Goal: Transaction & Acquisition: Purchase product/service

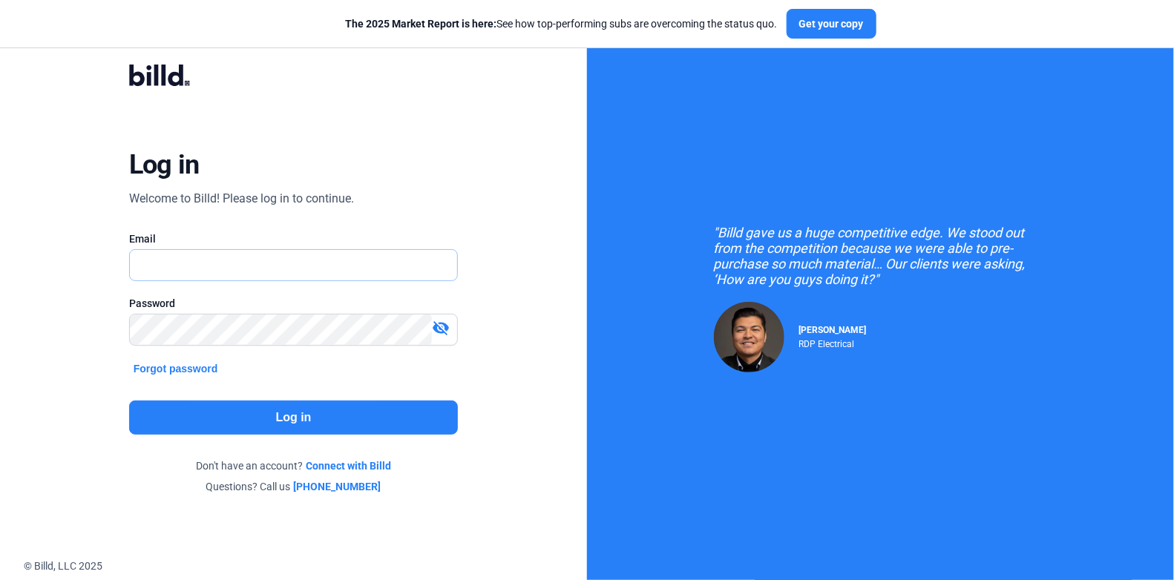
type input "[PERSON_NAME][EMAIL_ADDRESS][DOMAIN_NAME]"
click at [215, 427] on button "Log in" at bounding box center [293, 418] width 329 height 34
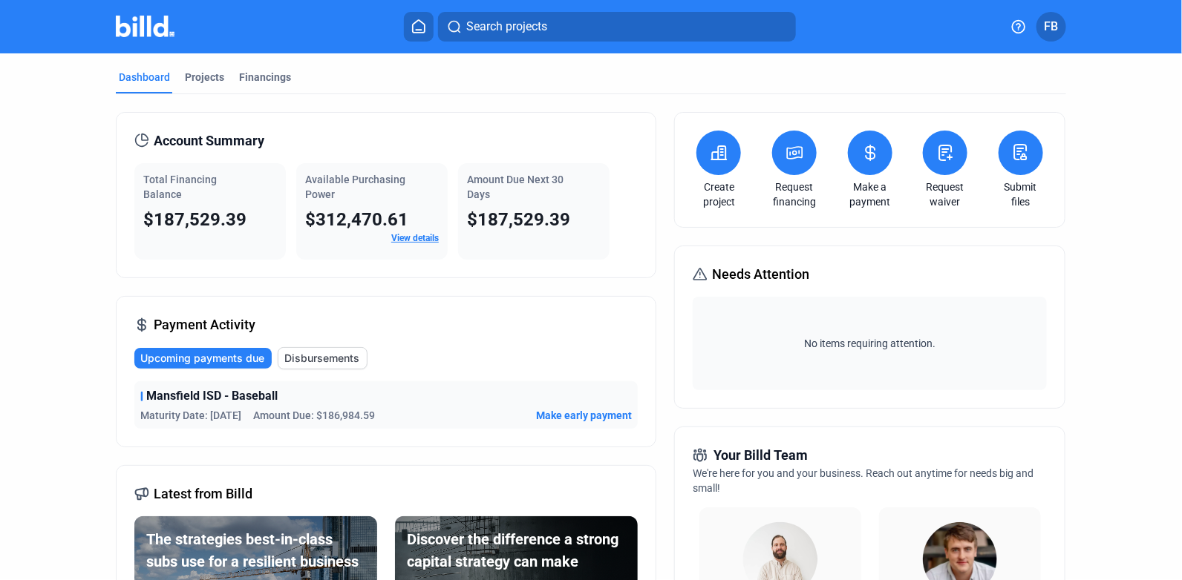
click at [416, 238] on link "View details" at bounding box center [414, 238] width 47 height 10
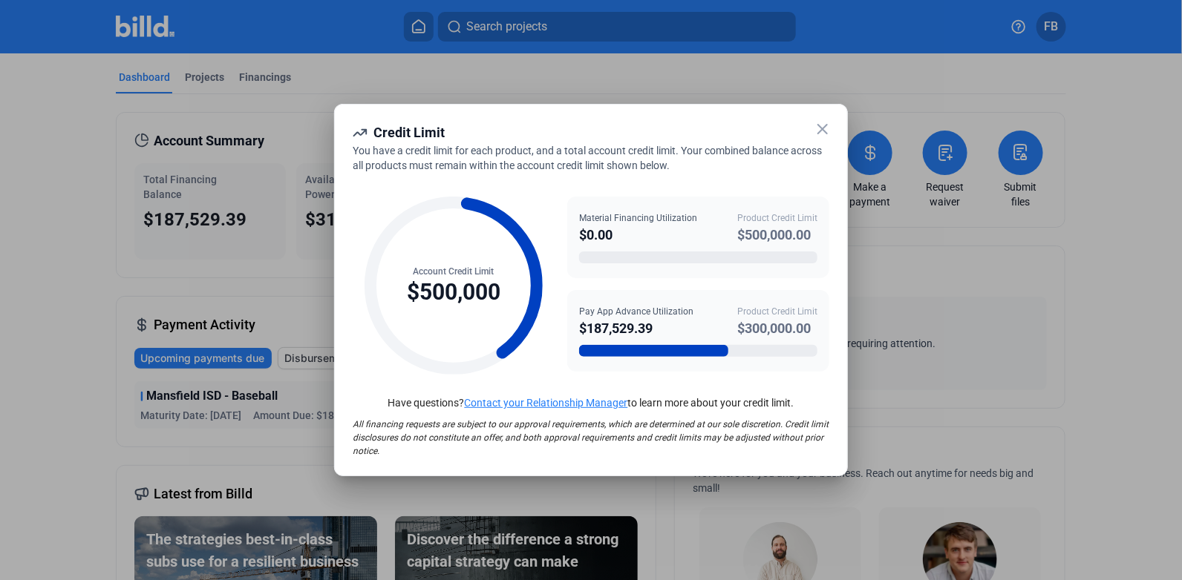
click at [649, 223] on div "Material Financing Utilization" at bounding box center [638, 218] width 118 height 13
click at [606, 249] on div "Material Financing Utilization $0.00 Product Credit Limit $500,000.00" at bounding box center [698, 238] width 262 height 82
click at [591, 233] on div "$0.00" at bounding box center [638, 235] width 118 height 21
click at [820, 123] on icon at bounding box center [822, 129] width 18 height 18
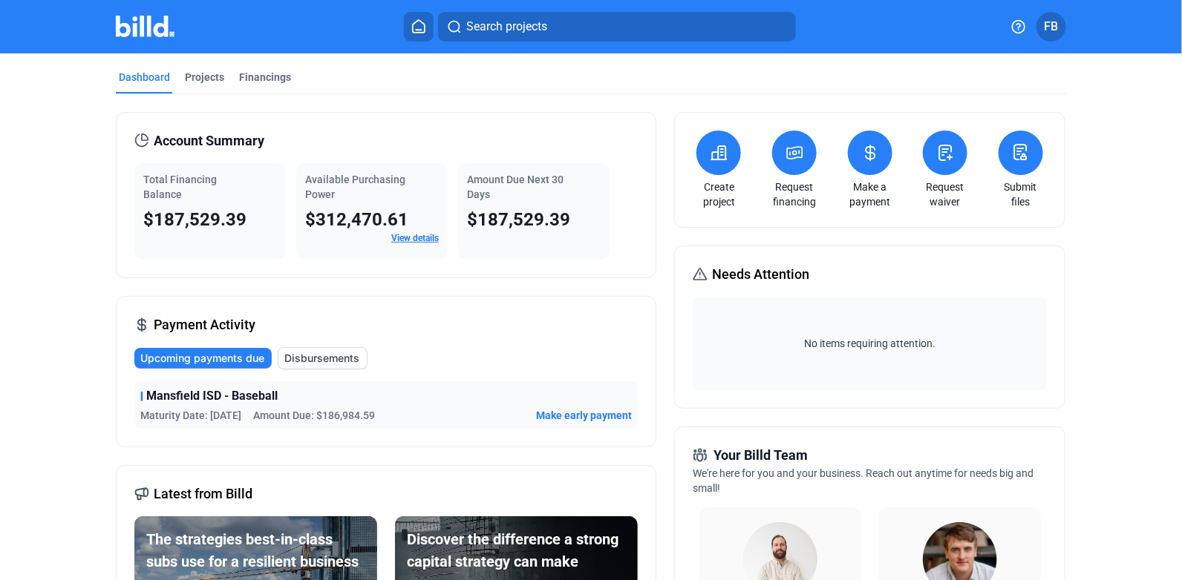
drag, startPoint x: 201, startPoint y: 82, endPoint x: 206, endPoint y: 97, distance: 15.7
click at [201, 82] on div "Projects" at bounding box center [204, 77] width 39 height 15
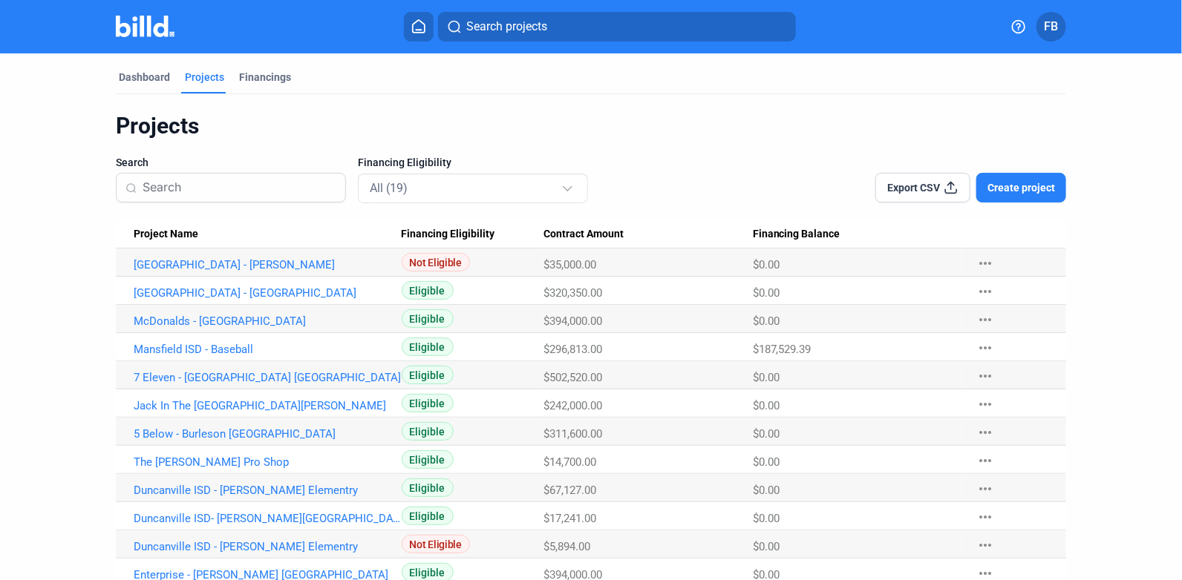
click at [1041, 190] on span "Create project" at bounding box center [1021, 187] width 68 height 15
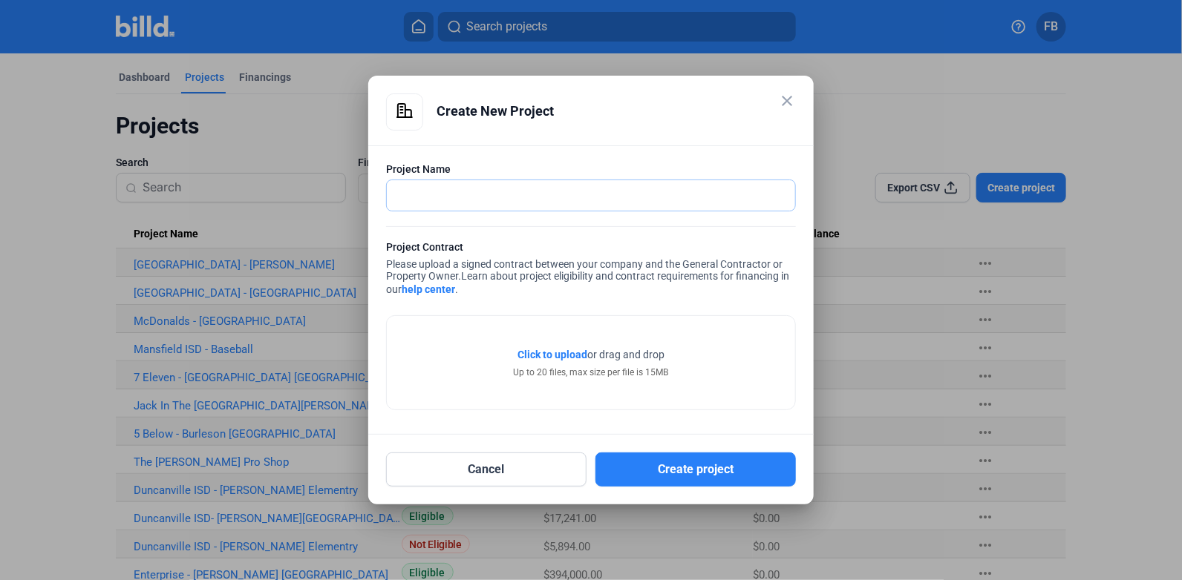
click at [623, 205] on input "text" at bounding box center [583, 195] width 392 height 30
type input "[GEOGRAPHIC_DATA]"
click at [543, 356] on span "Click to upload" at bounding box center [552, 355] width 70 height 12
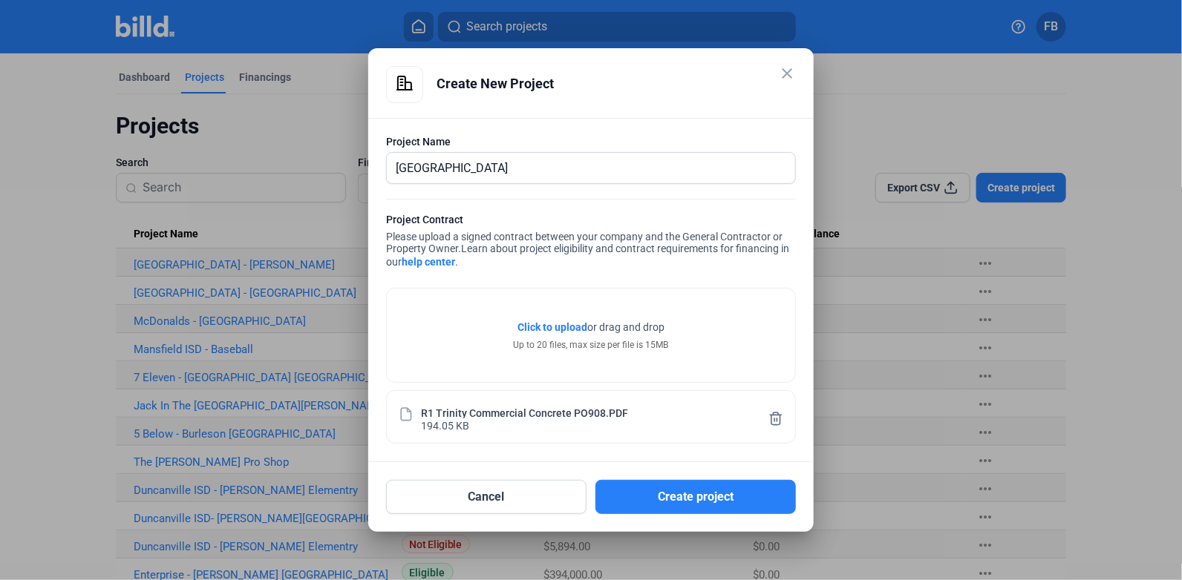
click at [446, 412] on div "R1 Trinity Commercial Concrete PO908.PDF" at bounding box center [524, 412] width 207 height 13
click at [439, 411] on div "R1 Trinity Commercial Concrete PO908.PDF" at bounding box center [524, 412] width 207 height 13
click at [459, 409] on div "R1 Trinity Commercial Concrete PO908.PDF" at bounding box center [524, 412] width 207 height 13
drag, startPoint x: 459, startPoint y: 409, endPoint x: 583, endPoint y: 413, distance: 124.0
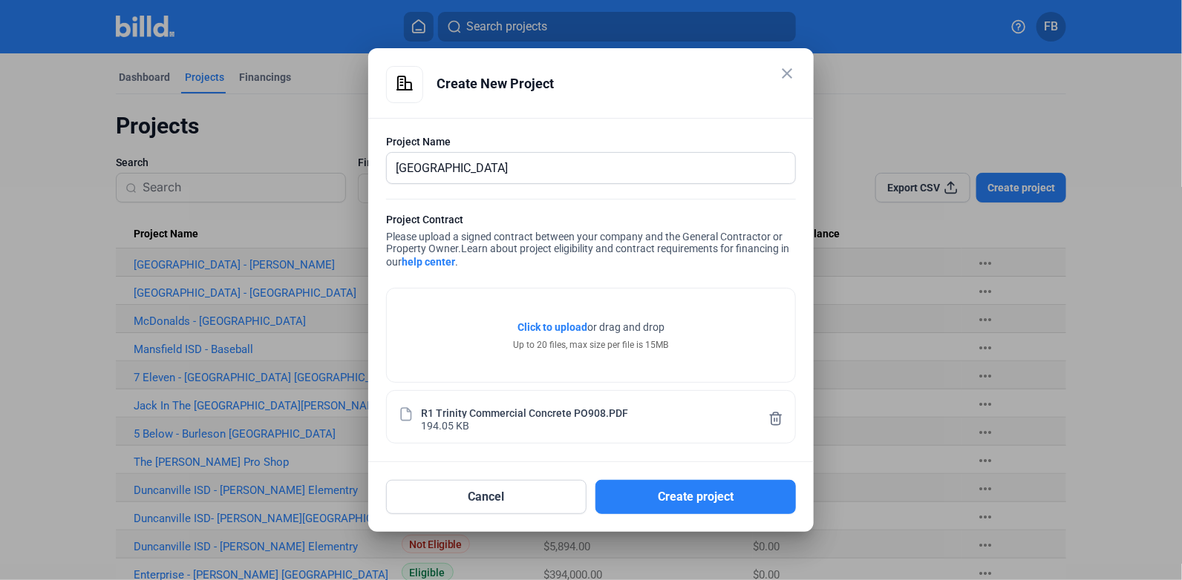
click at [583, 413] on div "R1 Trinity Commercial Concrete PO908.PDF" at bounding box center [524, 412] width 207 height 13
click at [542, 324] on span "Click to upload" at bounding box center [552, 327] width 70 height 12
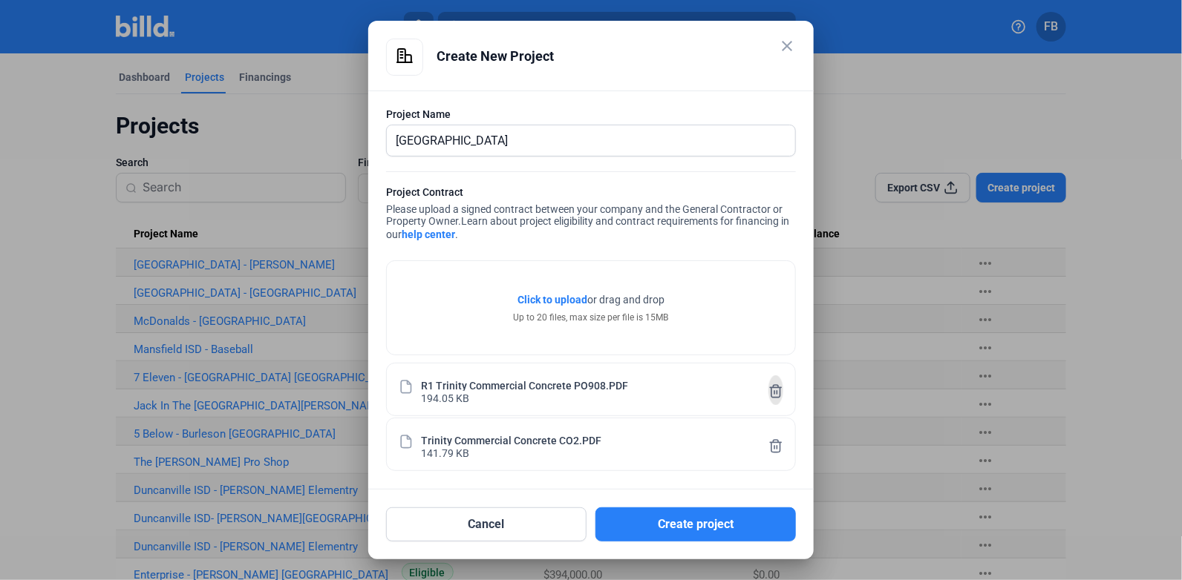
click at [775, 393] on icon at bounding box center [775, 391] width 11 height 13
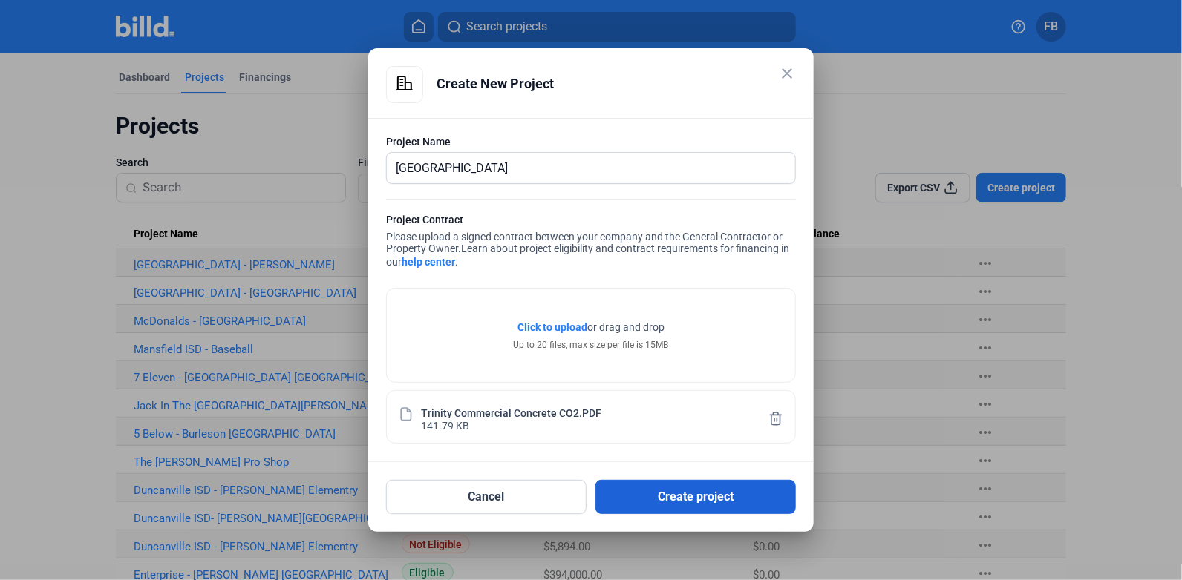
click at [728, 498] on button "Create project" at bounding box center [695, 497] width 200 height 34
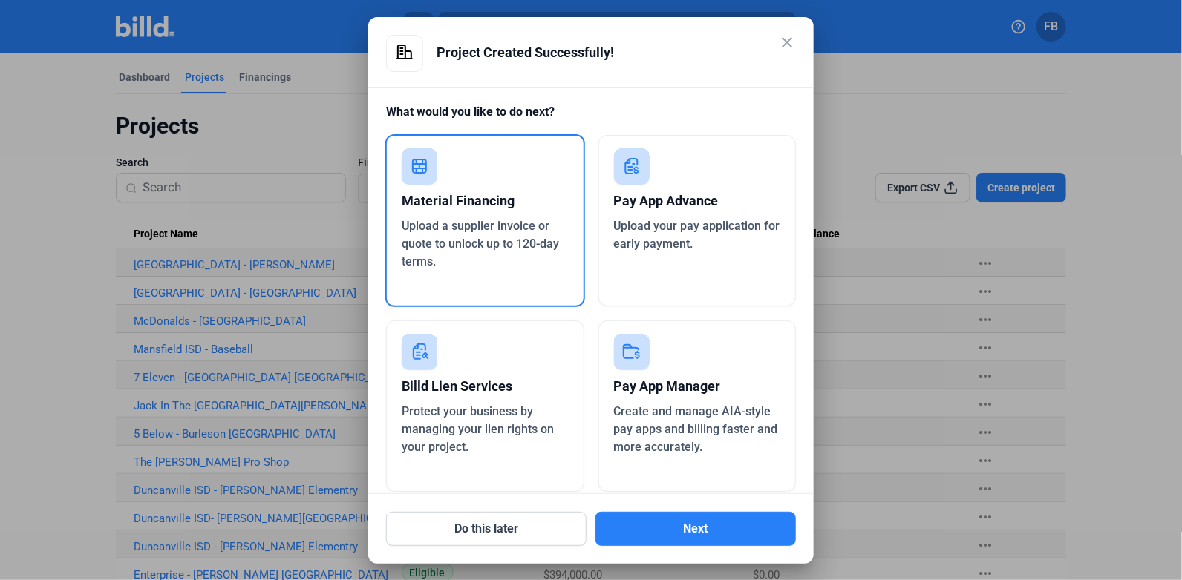
click at [531, 223] on span "Upload a supplier invoice or quote to unlock up to 120-day terms." at bounding box center [480, 244] width 157 height 50
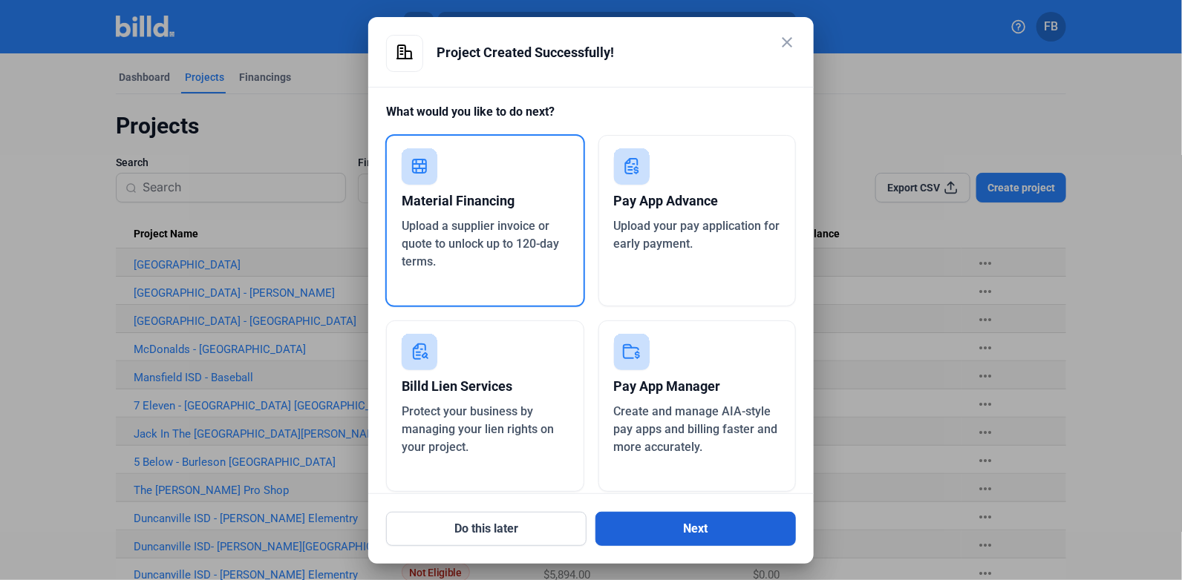
click at [684, 540] on button "Next" at bounding box center [695, 529] width 200 height 34
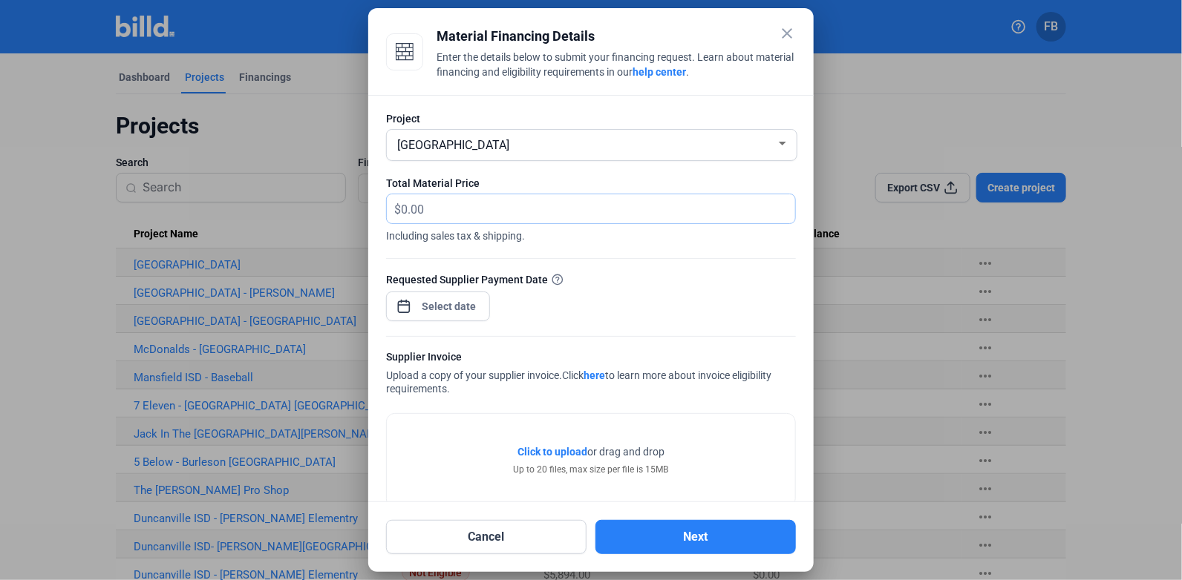
click at [497, 215] on input "text" at bounding box center [598, 208] width 394 height 29
click at [459, 217] on input "text" at bounding box center [589, 208] width 377 height 29
type input "80,782.77"
click at [462, 306] on div "close Material Financing Details Enter the details below to submit your financi…" at bounding box center [591, 290] width 1182 height 580
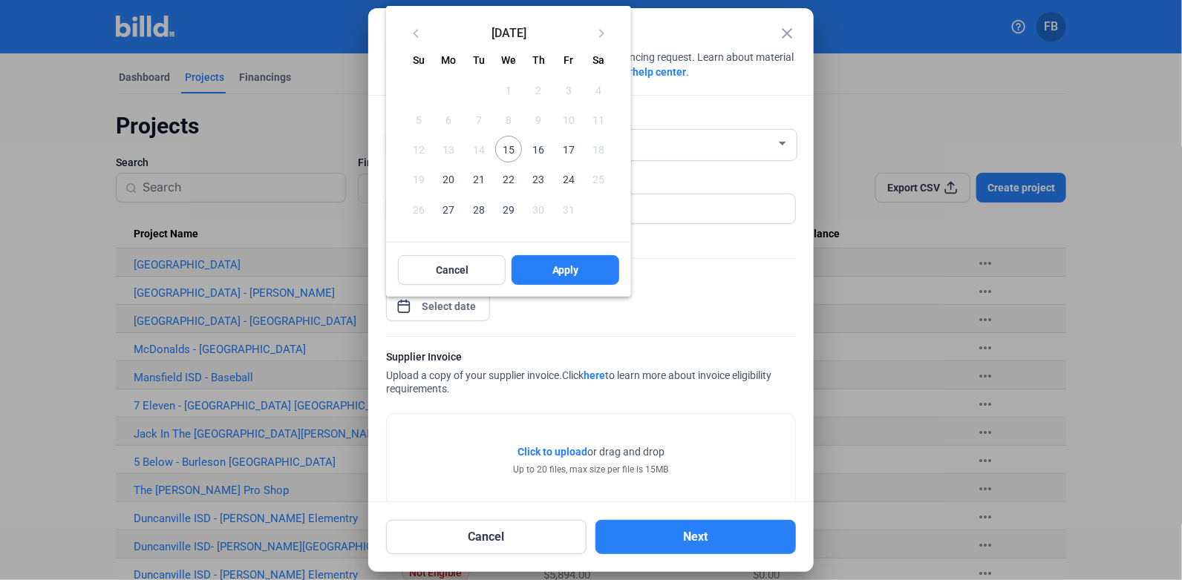
click at [514, 151] on span "15" at bounding box center [508, 149] width 27 height 27
click at [569, 264] on span "Apply" at bounding box center [565, 270] width 27 height 15
type input "[DATE]"
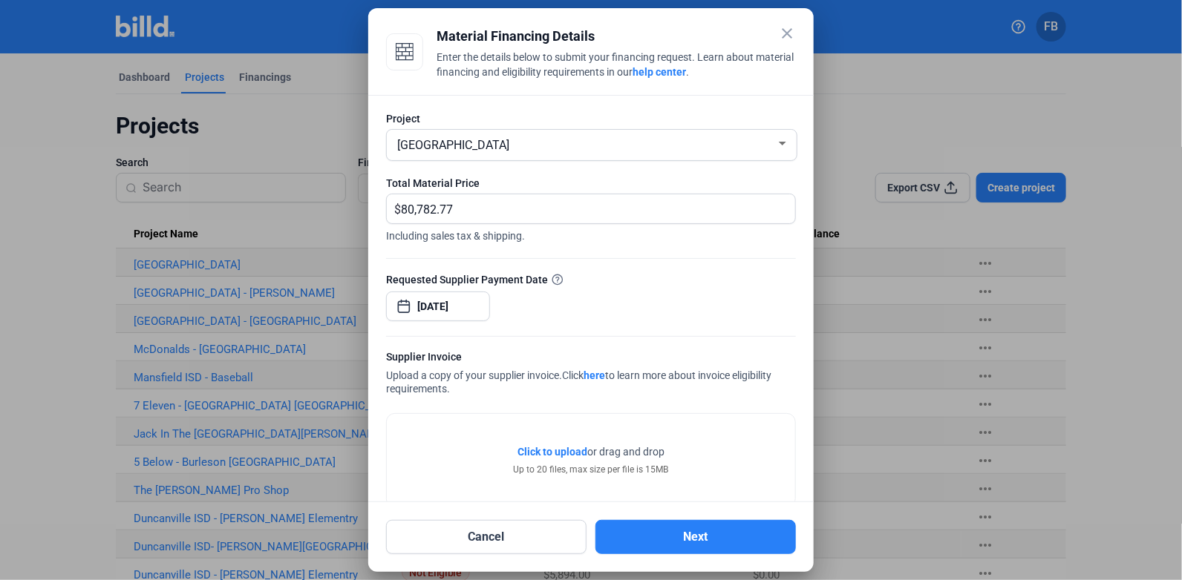
click at [528, 453] on span "Click to upload" at bounding box center [552, 452] width 70 height 12
click at [697, 536] on button "Next" at bounding box center [695, 537] width 200 height 34
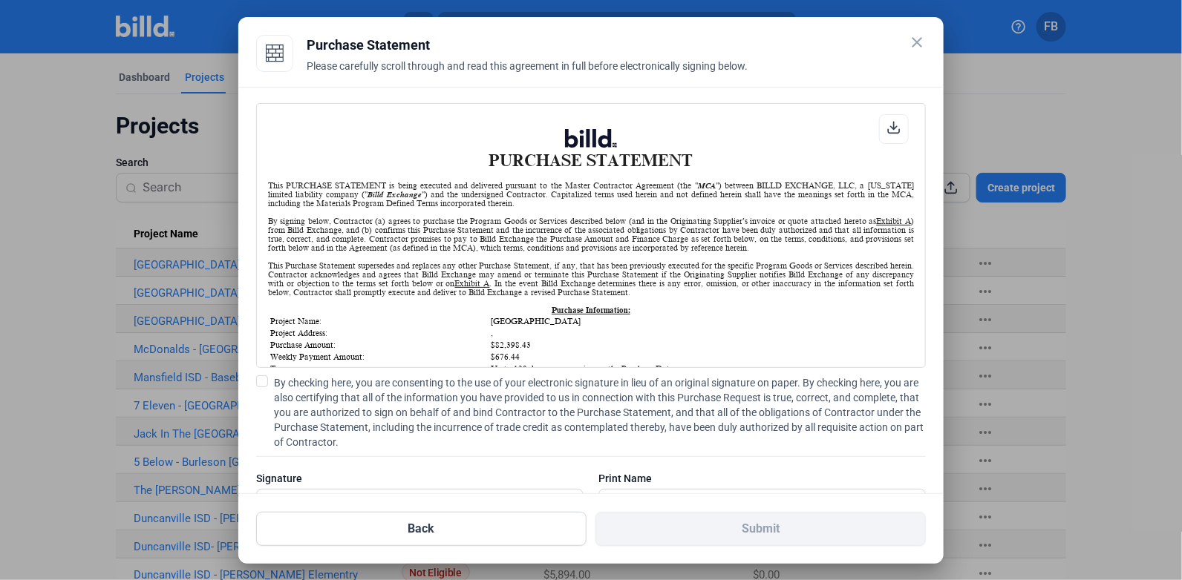
click at [263, 384] on span at bounding box center [262, 382] width 12 height 12
click at [0, 0] on input "By checking here, you are consenting to the use of your electronic signature in…" at bounding box center [0, 0] width 0 height 0
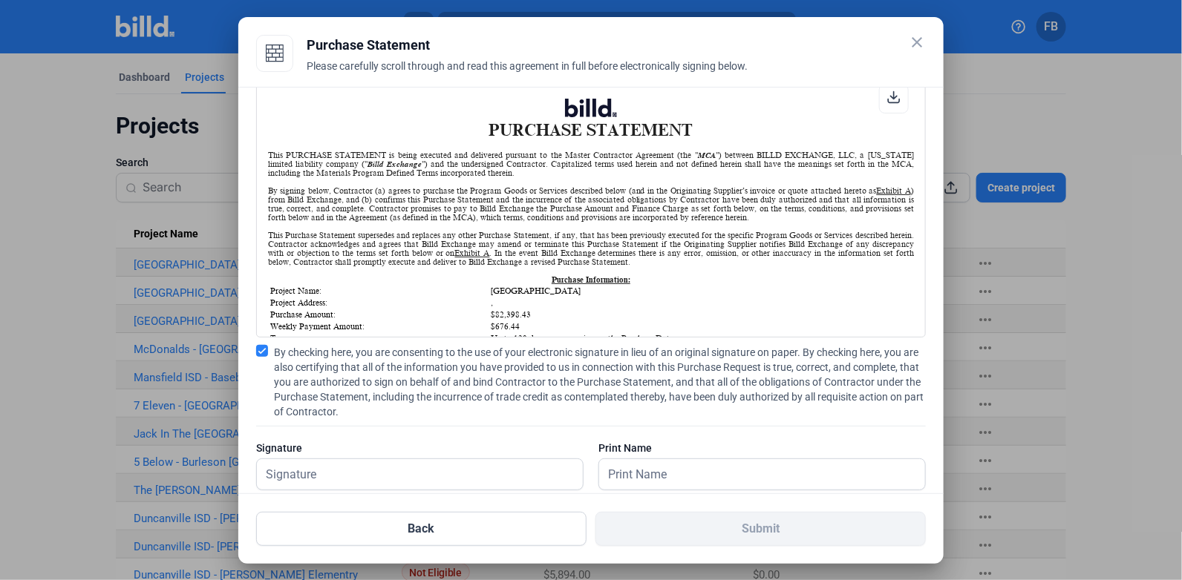
scroll to position [59, 0]
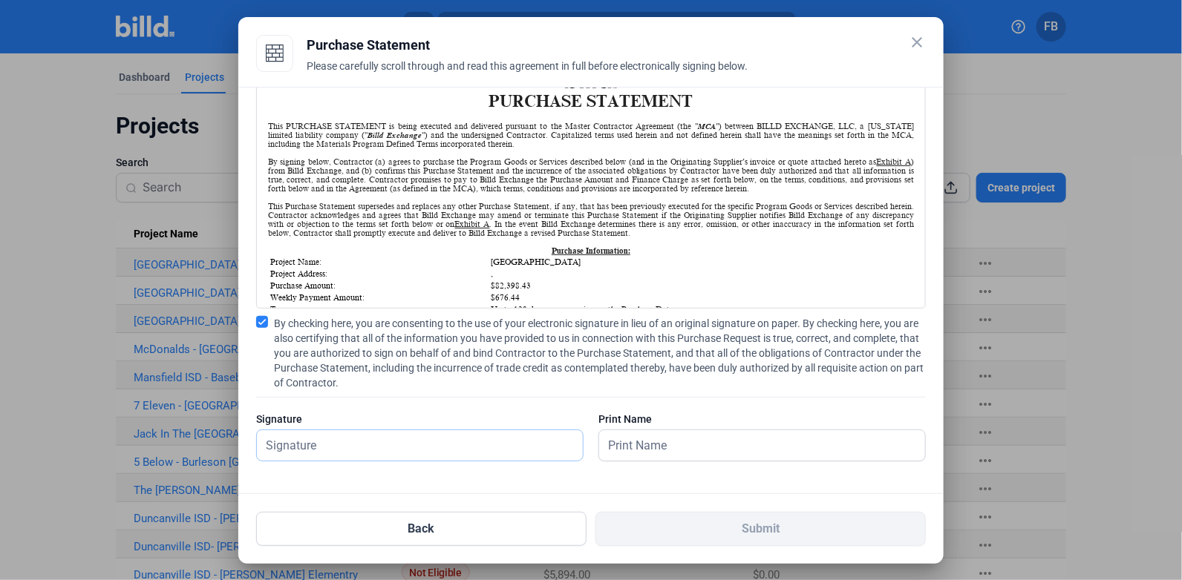
click at [379, 435] on input "text" at bounding box center [411, 445] width 309 height 30
type input "[PERSON_NAME]"
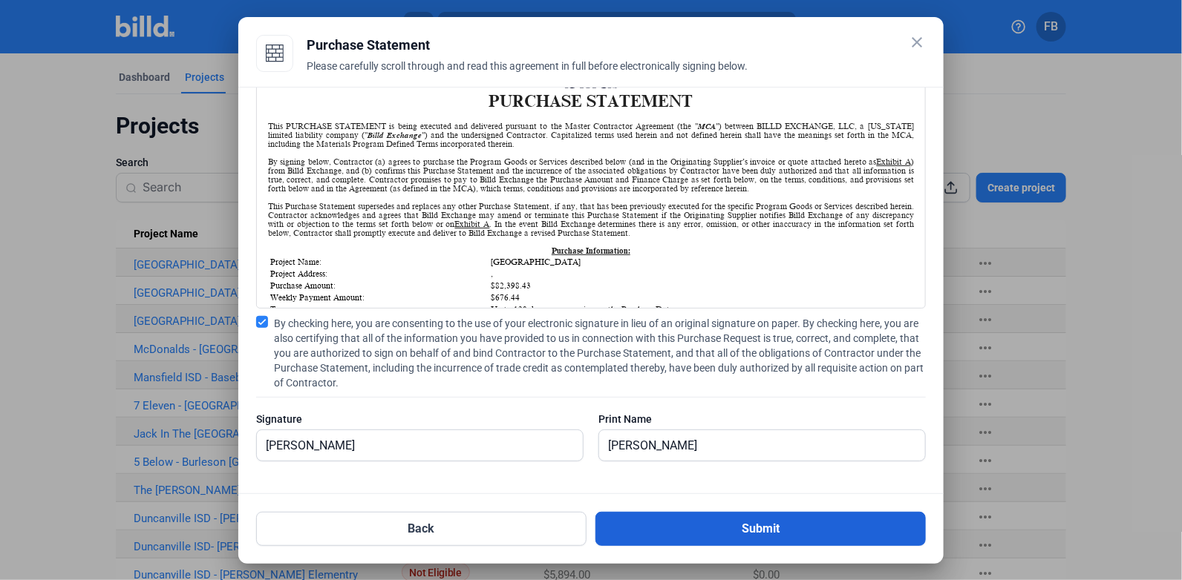
click at [747, 529] on button "Submit" at bounding box center [760, 529] width 330 height 34
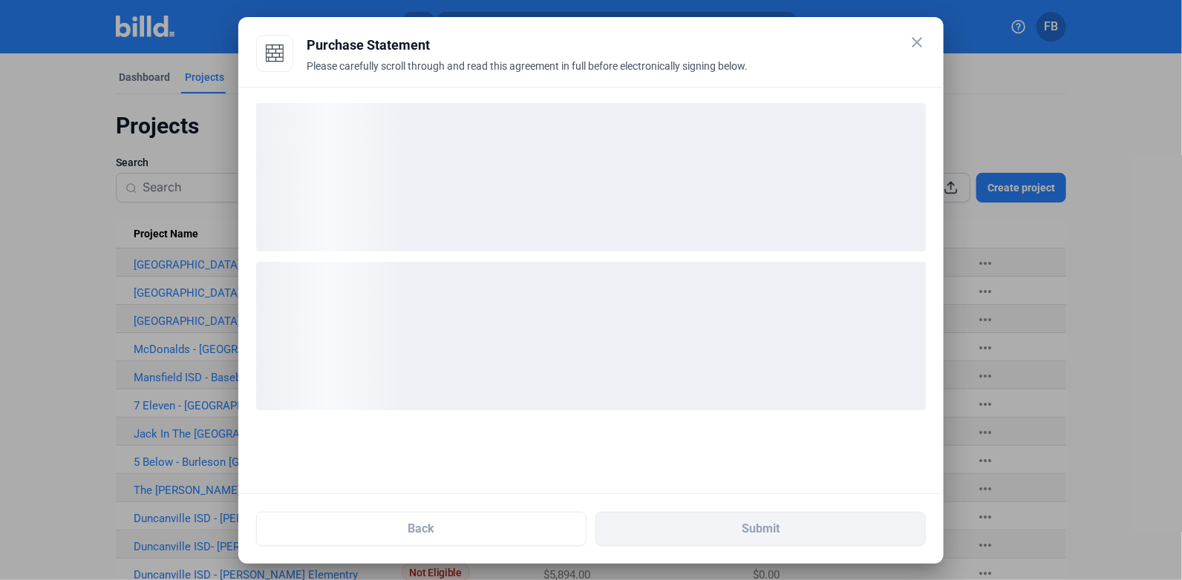
scroll to position [0, 0]
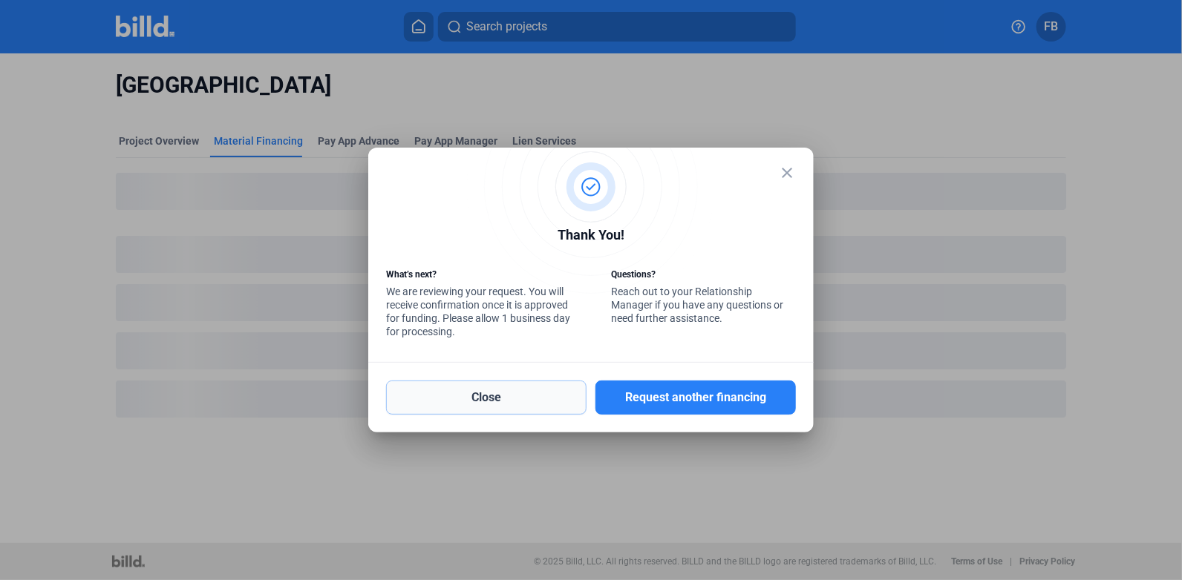
click at [476, 407] on button "Close" at bounding box center [486, 398] width 200 height 34
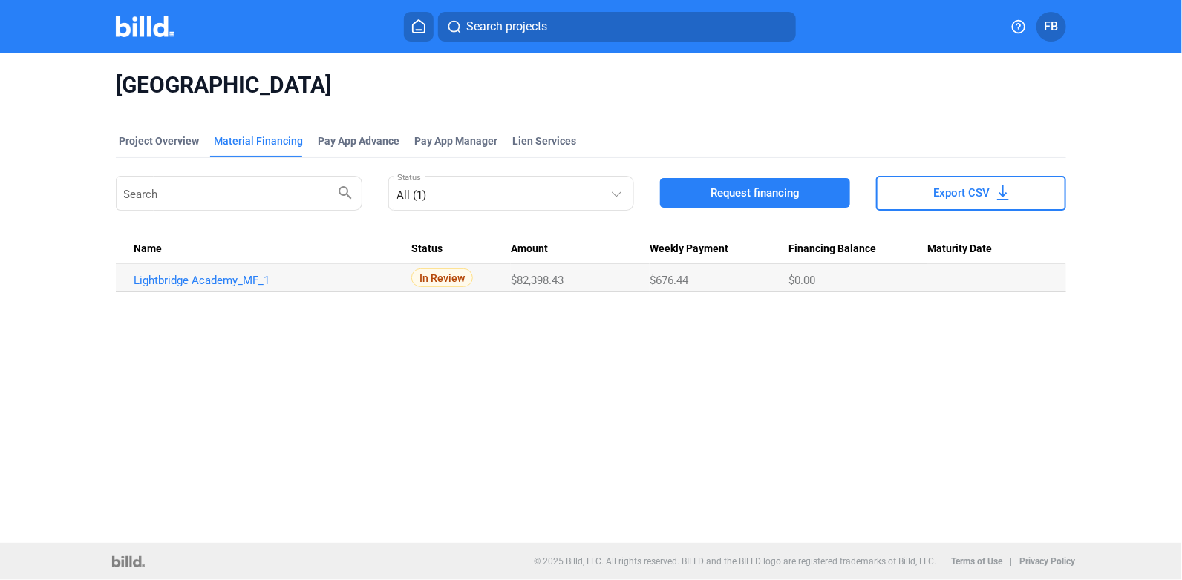
click at [146, 37] on div at bounding box center [161, 27] width 90 height 24
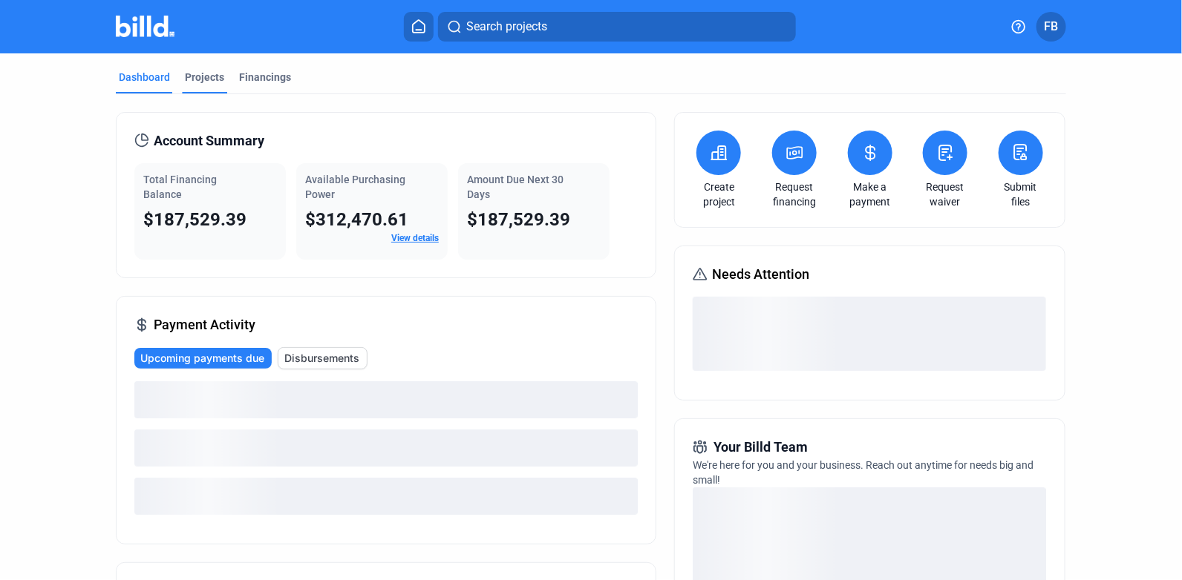
click at [209, 82] on div "Projects" at bounding box center [204, 77] width 39 height 15
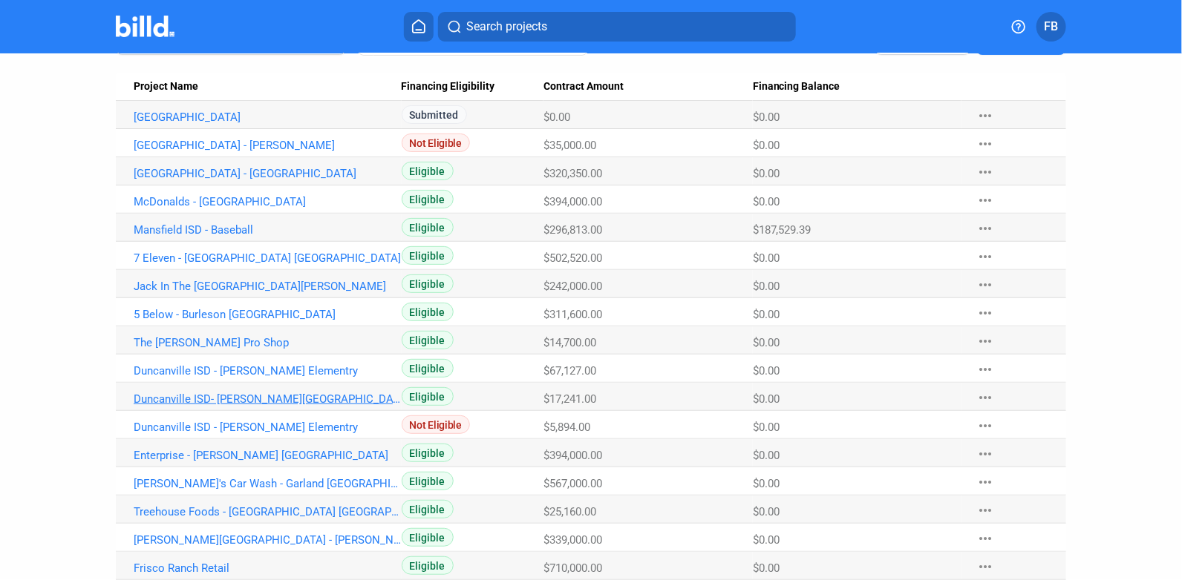
scroll to position [148, 0]
click at [174, 261] on link "7 Eleven - [GEOGRAPHIC_DATA] [GEOGRAPHIC_DATA]" at bounding box center [268, 258] width 268 height 13
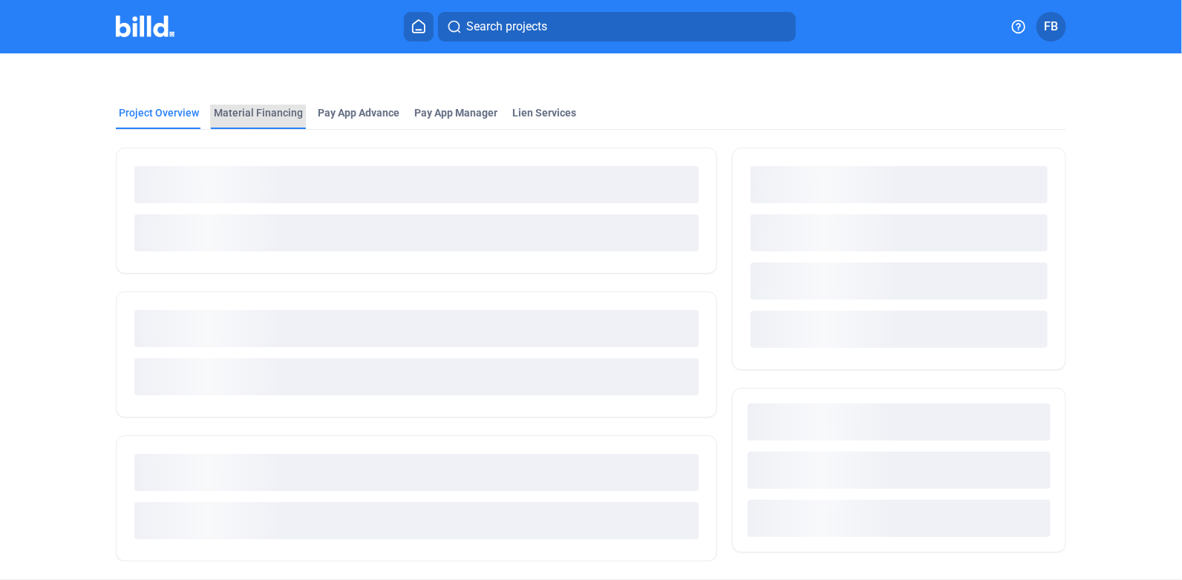
click at [281, 112] on div "Material Financing" at bounding box center [258, 112] width 89 height 15
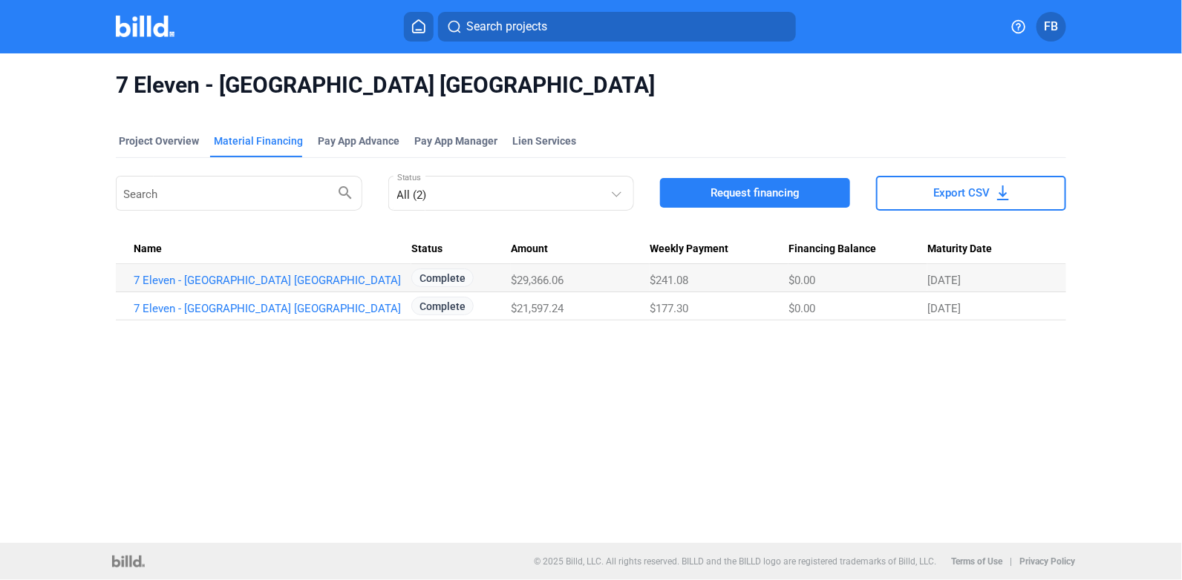
click at [725, 191] on span "Request financing" at bounding box center [754, 193] width 89 height 15
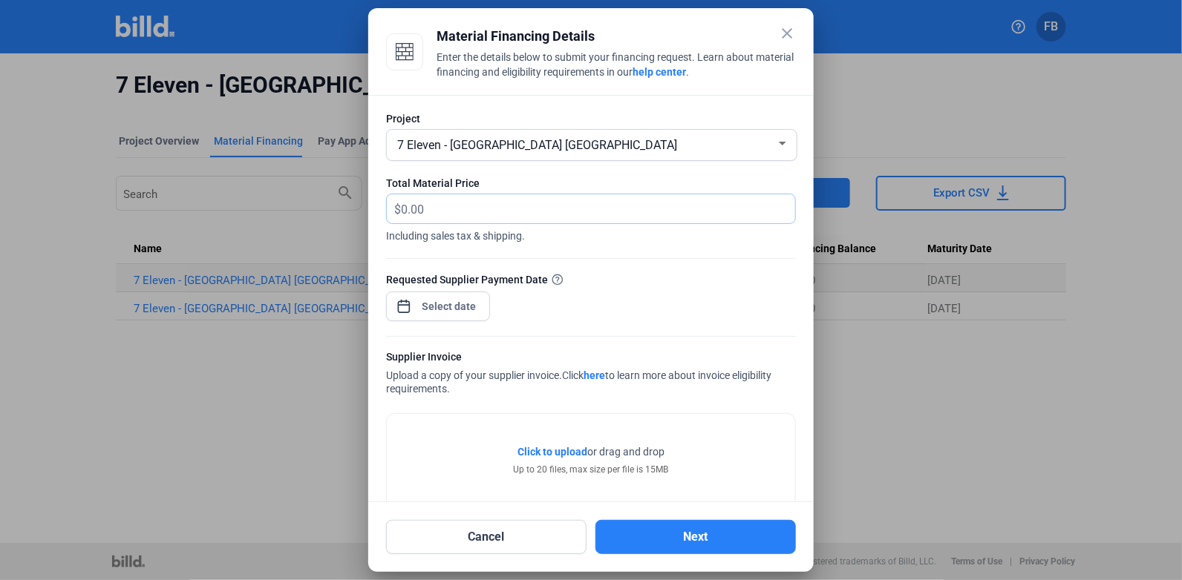
click at [524, 209] on input "text" at bounding box center [598, 208] width 394 height 29
type input "90,308.79"
click at [467, 300] on div "close Material Financing Details Enter the details below to submit your financi…" at bounding box center [591, 290] width 1182 height 580
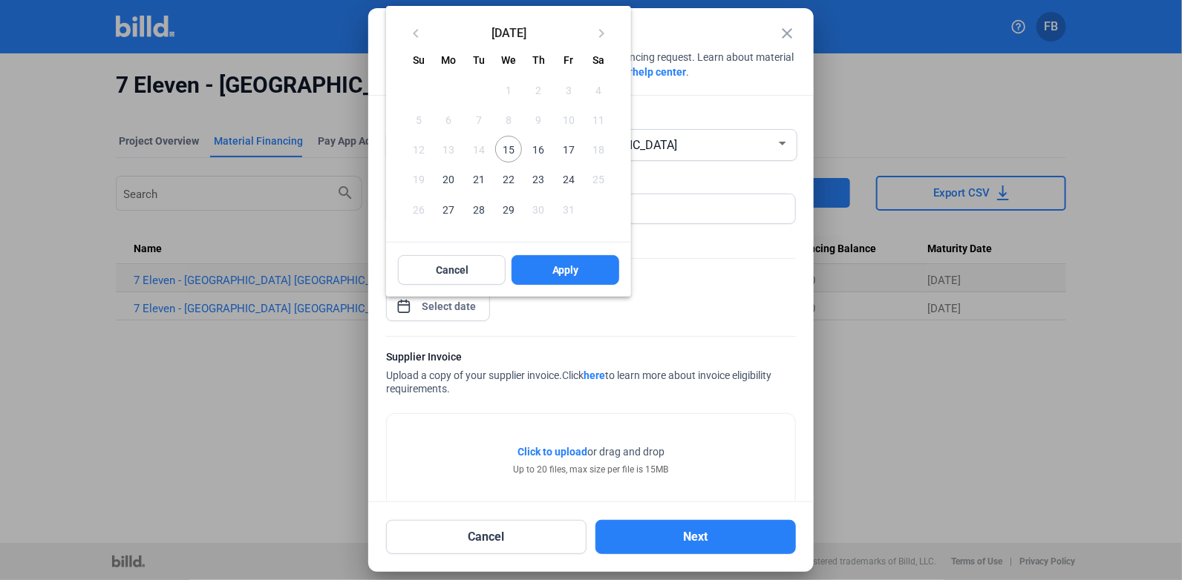
click at [517, 158] on span "15" at bounding box center [508, 149] width 27 height 27
click at [548, 248] on div "Cancel Apply" at bounding box center [508, 269] width 245 height 53
click at [550, 266] on button "Apply" at bounding box center [565, 270] width 108 height 30
type input "[DATE]"
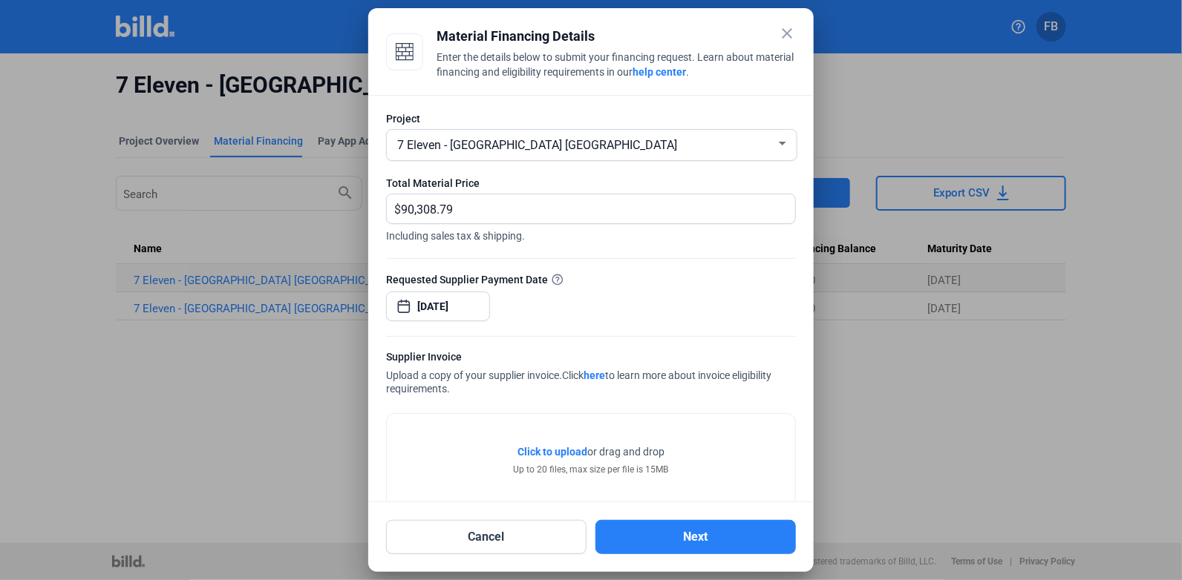
click at [518, 460] on div "Click to upload Tap to upload or drag and drop Up to 20 files, max size per fil…" at bounding box center [591, 461] width 155 height 32
click at [530, 452] on span "Click to upload" at bounding box center [552, 452] width 70 height 12
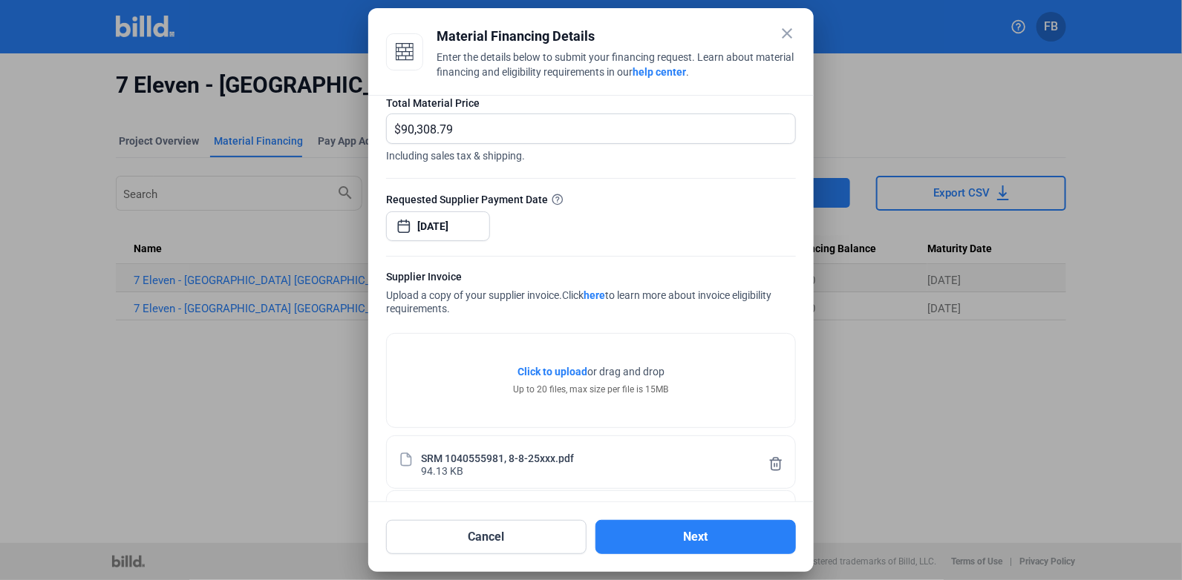
scroll to position [139, 0]
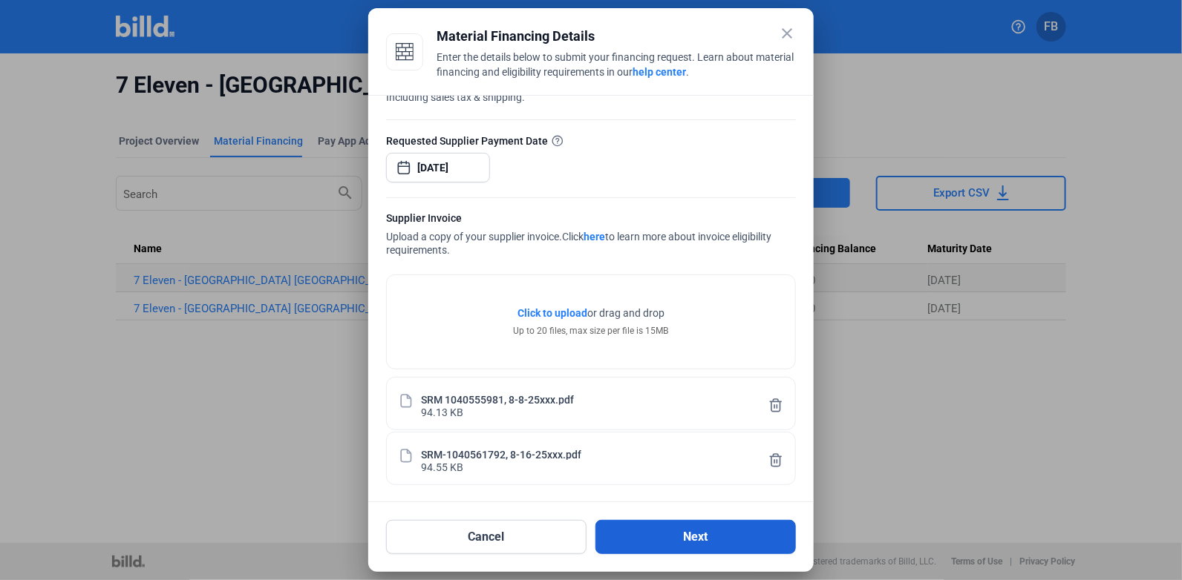
click at [691, 538] on button "Next" at bounding box center [695, 537] width 200 height 34
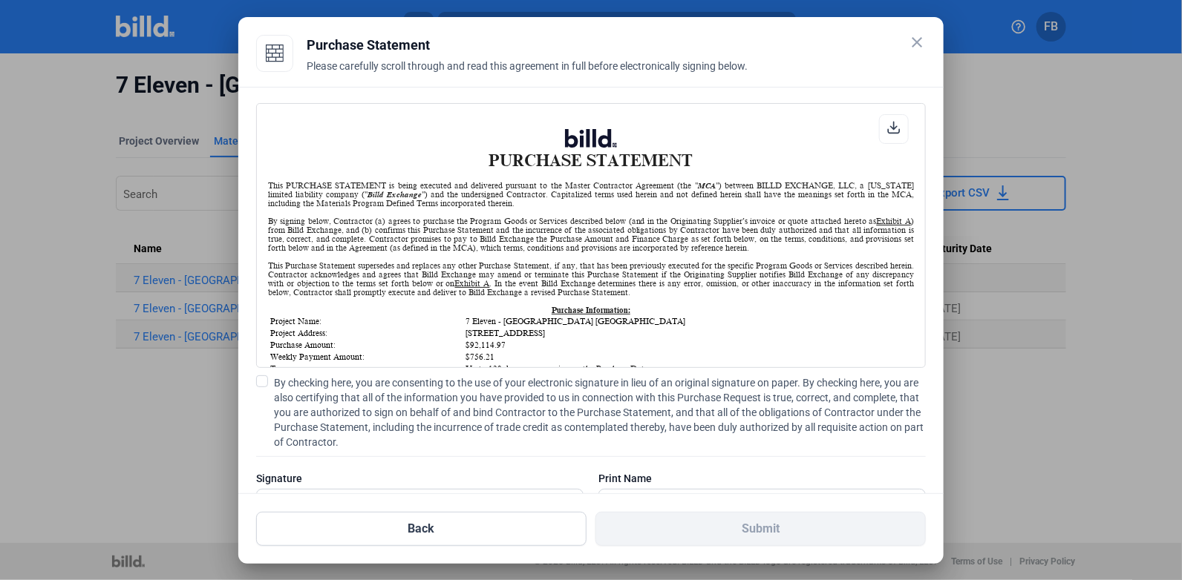
scroll to position [73, 0]
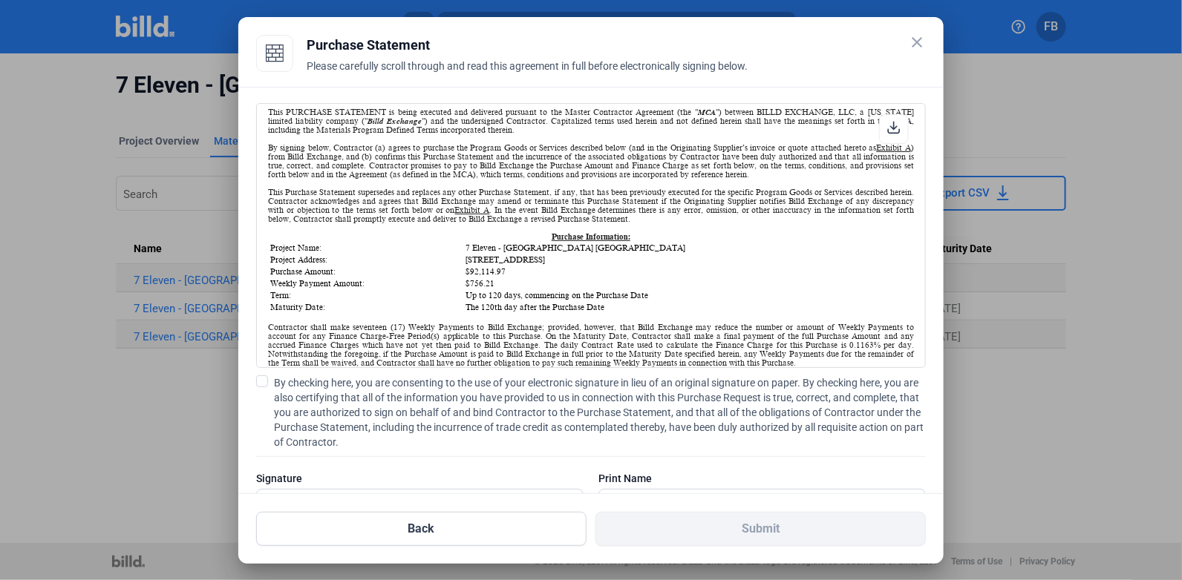
click at [261, 371] on div "PURCHASE STATEMENT This PURCHASE STATEMENT is being executed and delivered purs…" at bounding box center [590, 319] width 669 height 433
click at [261, 376] on span at bounding box center [262, 382] width 12 height 12
click at [0, 0] on input "By checking here, you are consenting to the use of your electronic signature in…" at bounding box center [0, 0] width 0 height 0
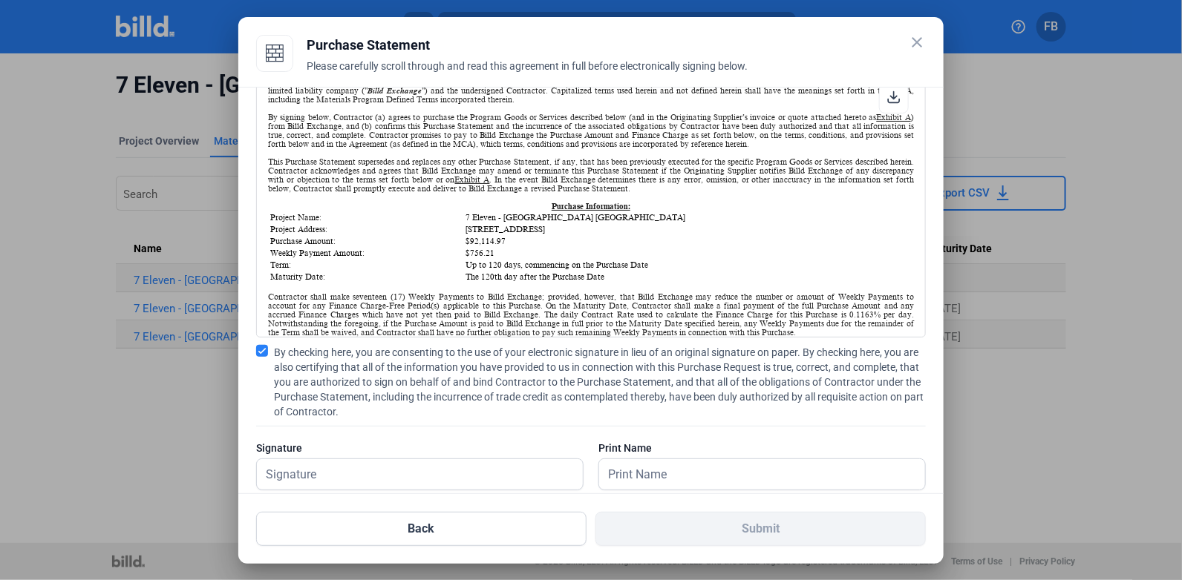
scroll to position [59, 0]
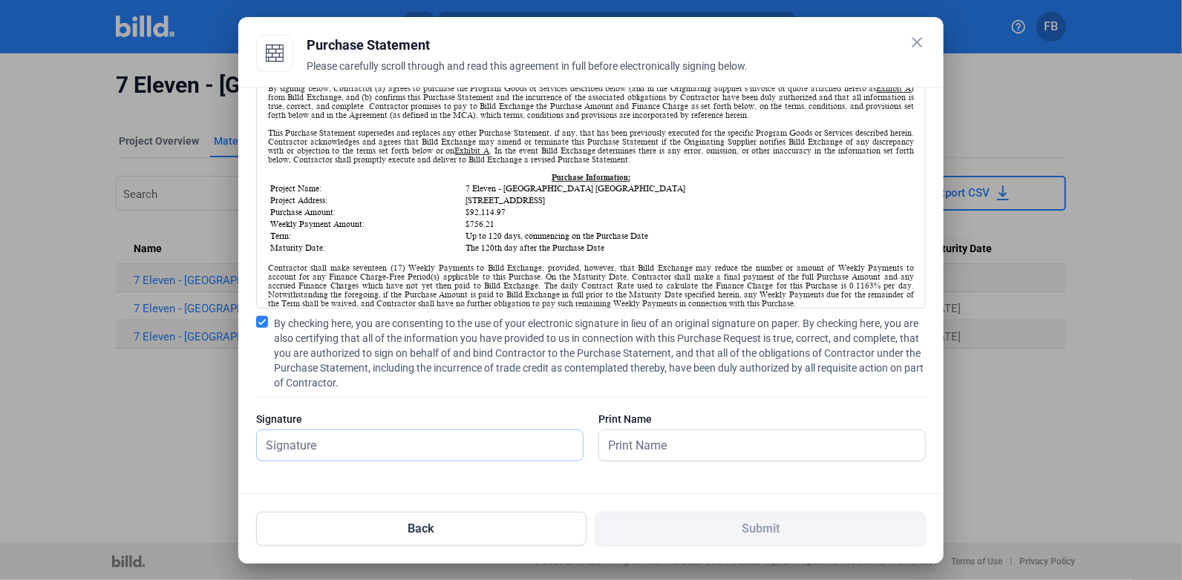
click at [411, 436] on input "text" at bounding box center [411, 445] width 309 height 30
type input "[PERSON_NAME]"
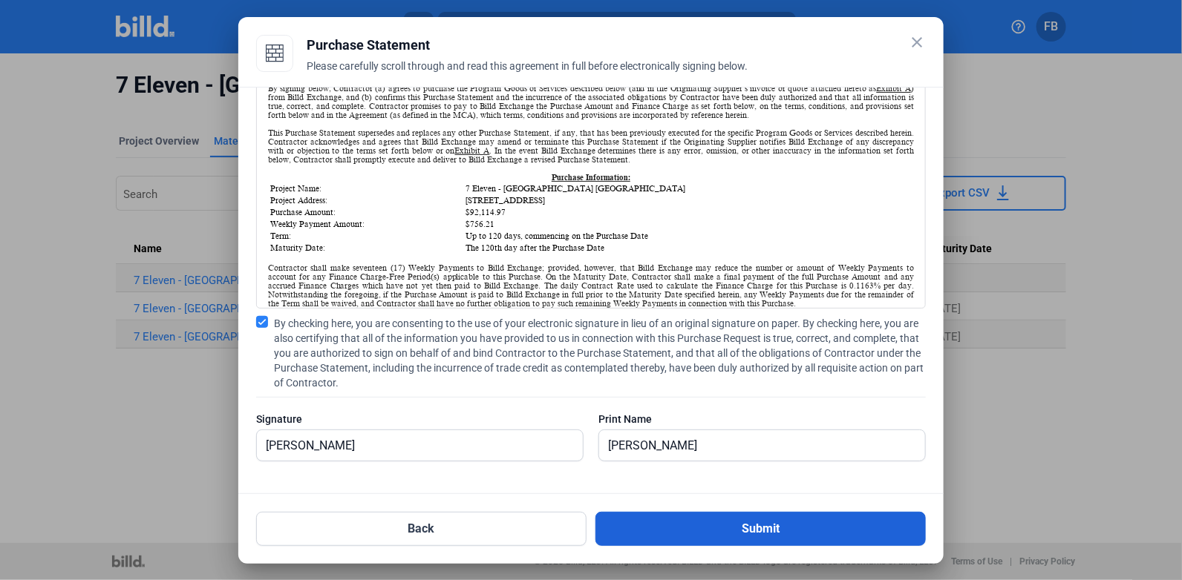
click at [690, 531] on button "Submit" at bounding box center [760, 529] width 330 height 34
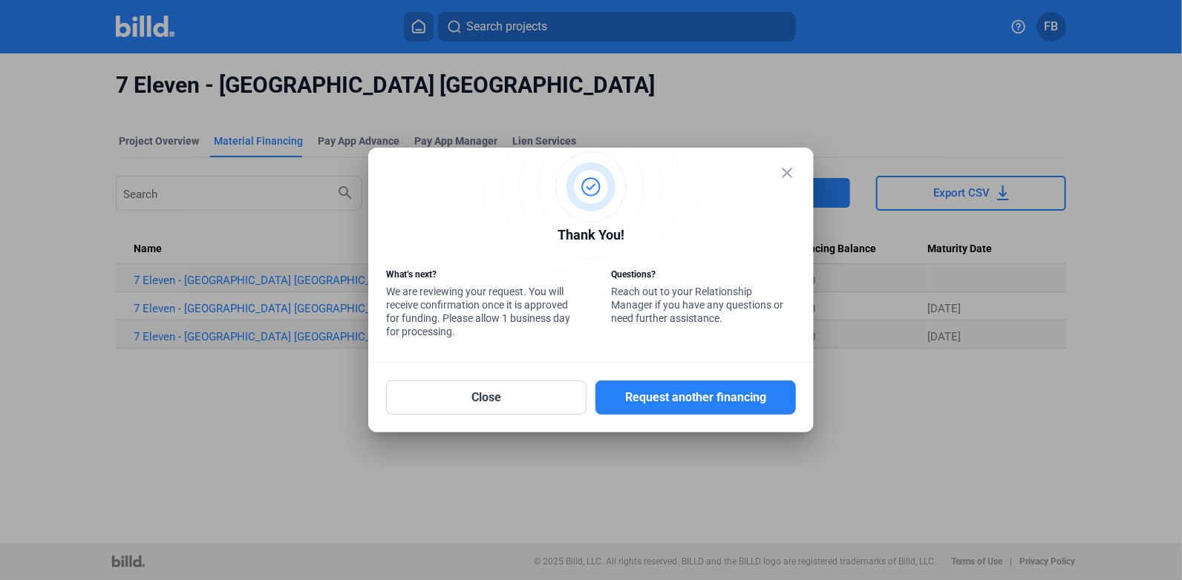
click at [784, 173] on mat-icon "close" at bounding box center [787, 173] width 18 height 18
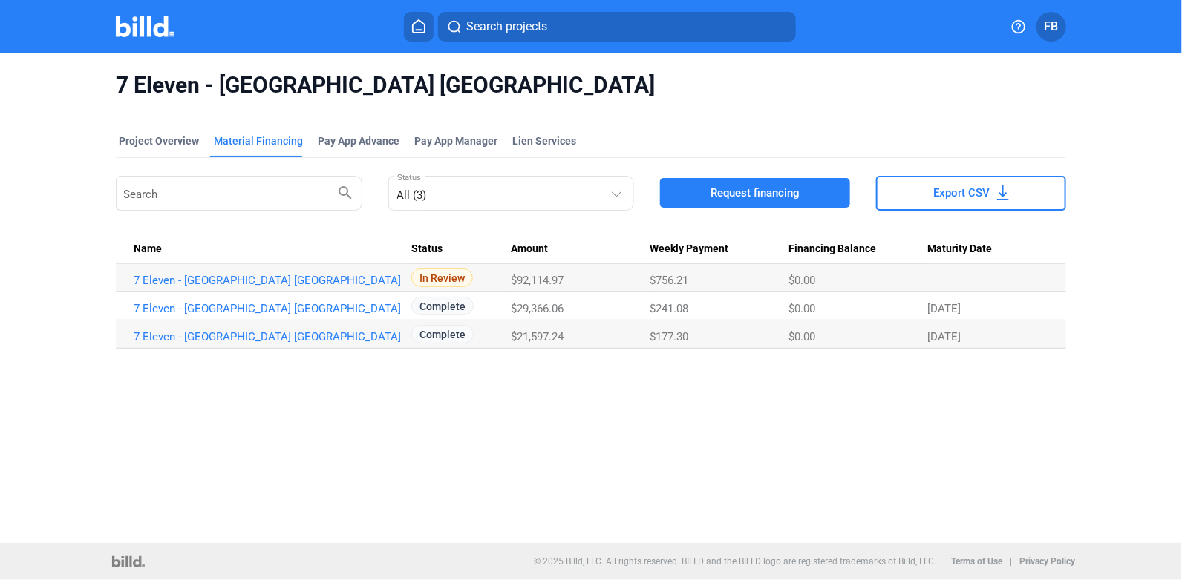
click at [157, 33] on img at bounding box center [145, 27] width 59 height 22
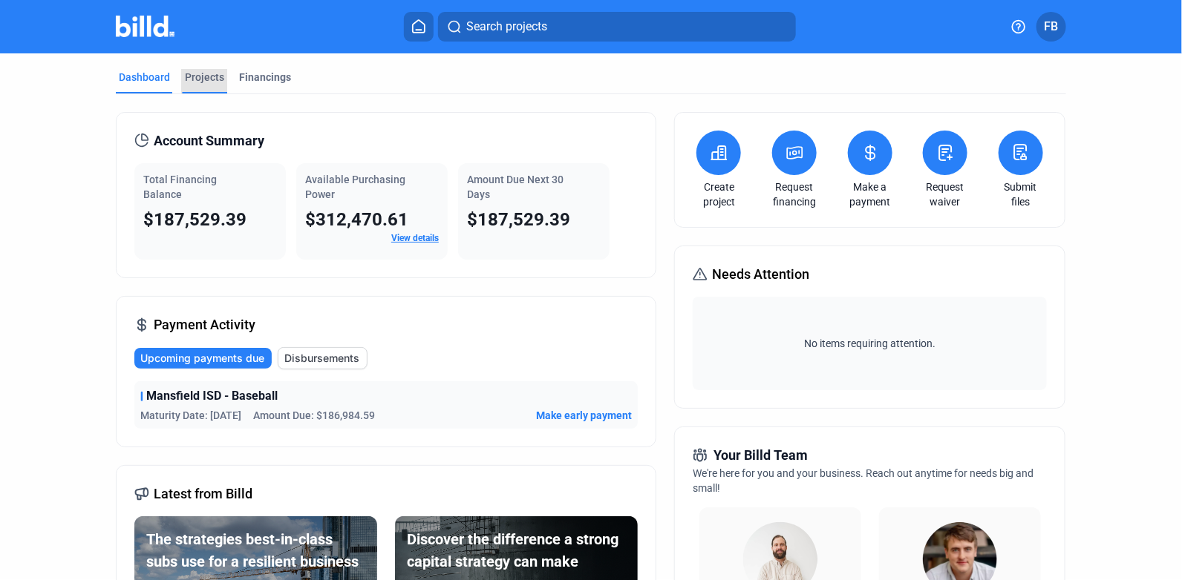
click at [189, 70] on div "Projects" at bounding box center [204, 77] width 39 height 15
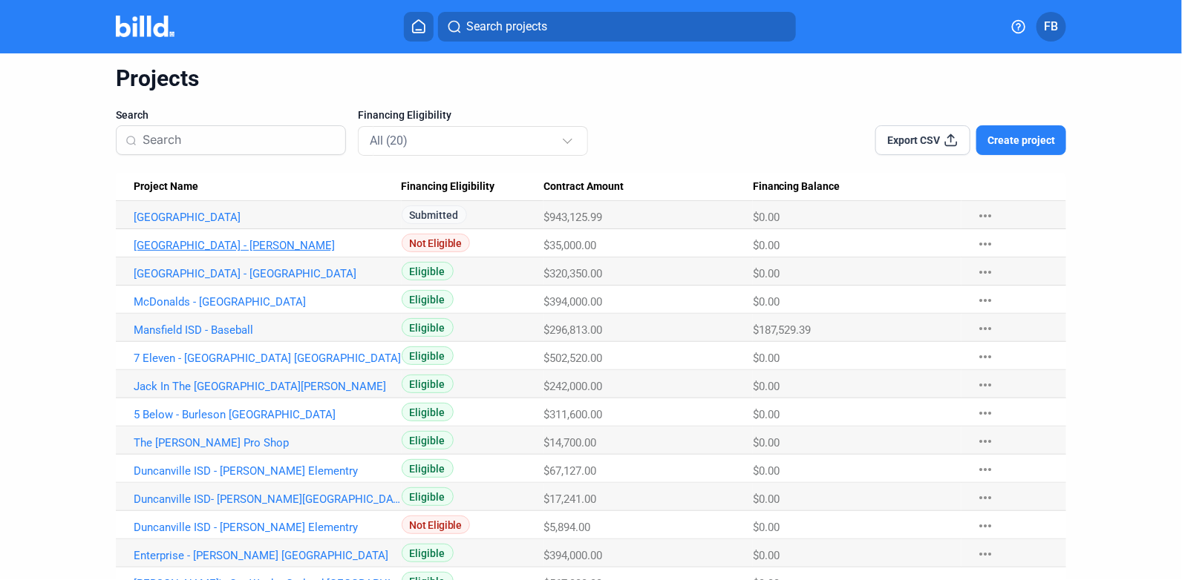
scroll to position [73, 0]
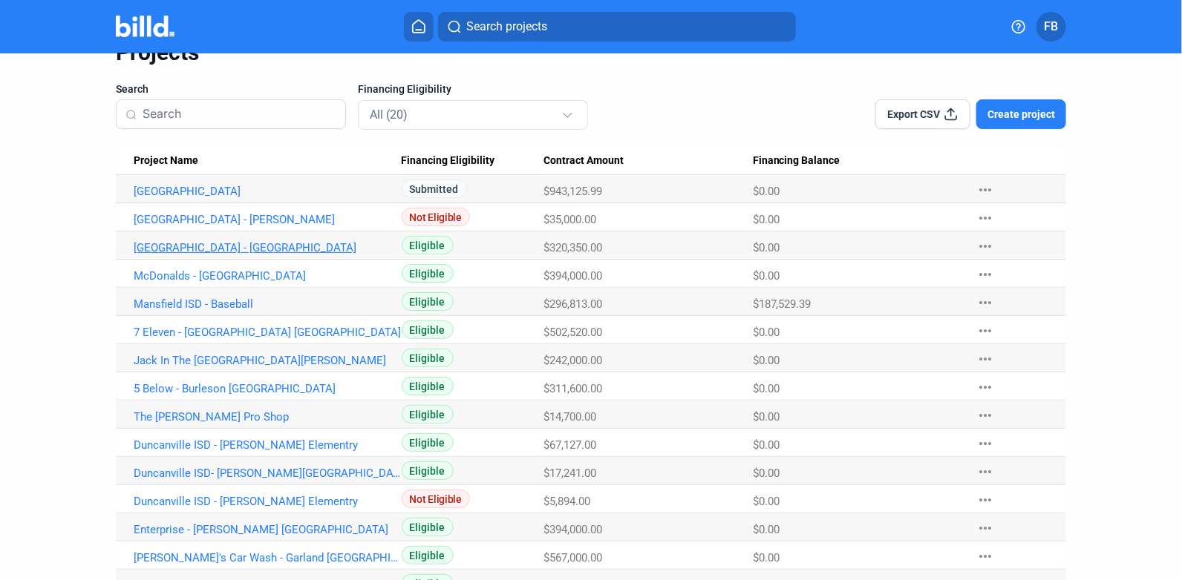
click at [201, 253] on link "[GEOGRAPHIC_DATA] - [GEOGRAPHIC_DATA]" at bounding box center [268, 247] width 268 height 13
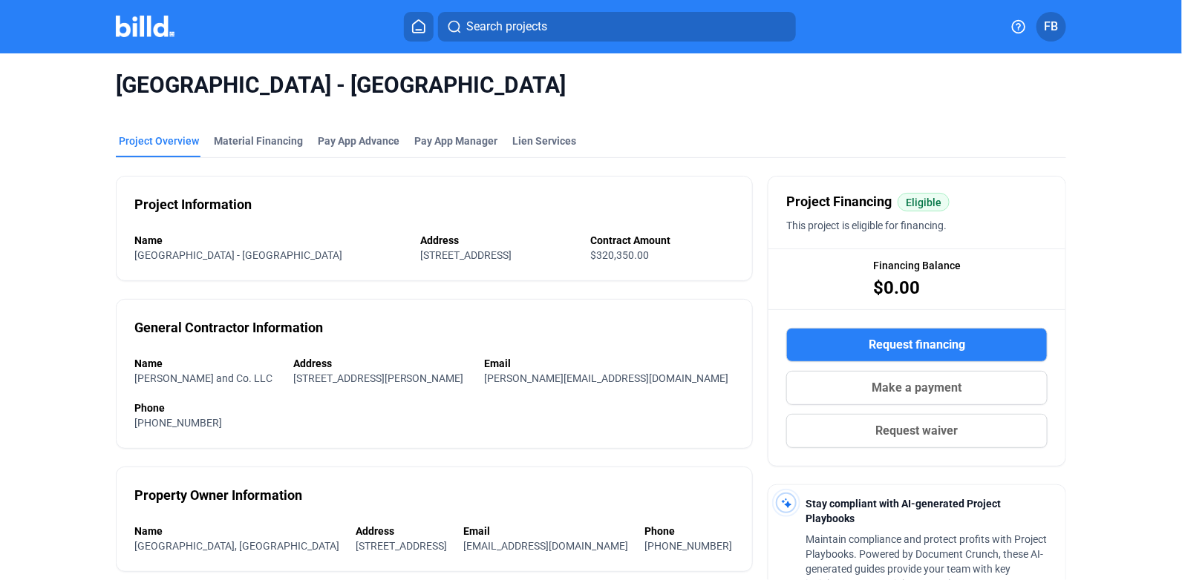
click at [906, 342] on span "Request financing" at bounding box center [916, 345] width 96 height 18
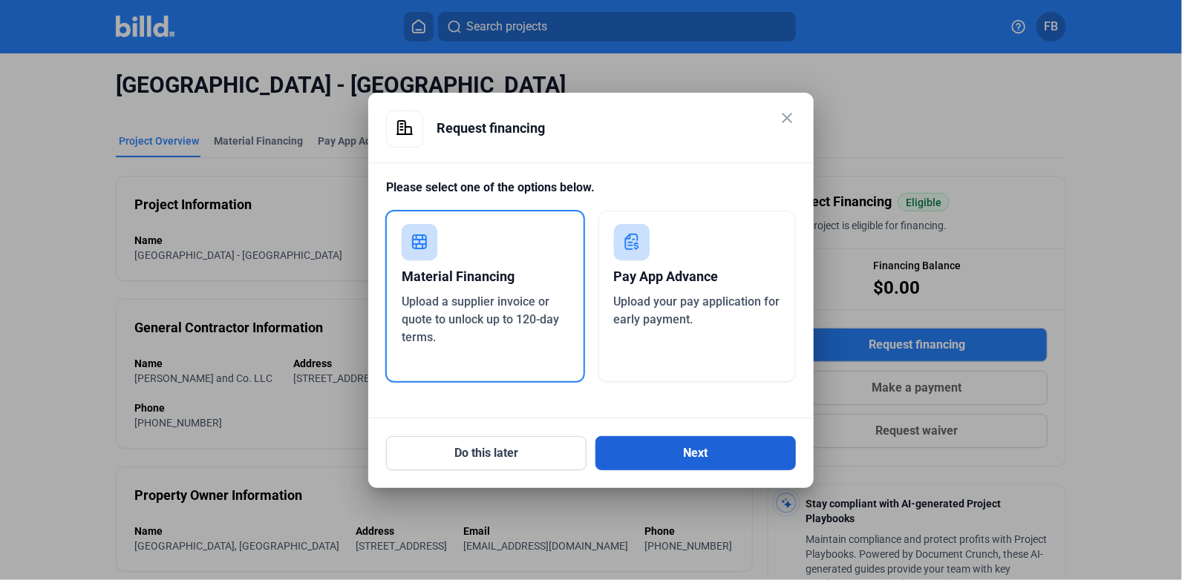
click at [654, 445] on button "Next" at bounding box center [695, 453] width 200 height 34
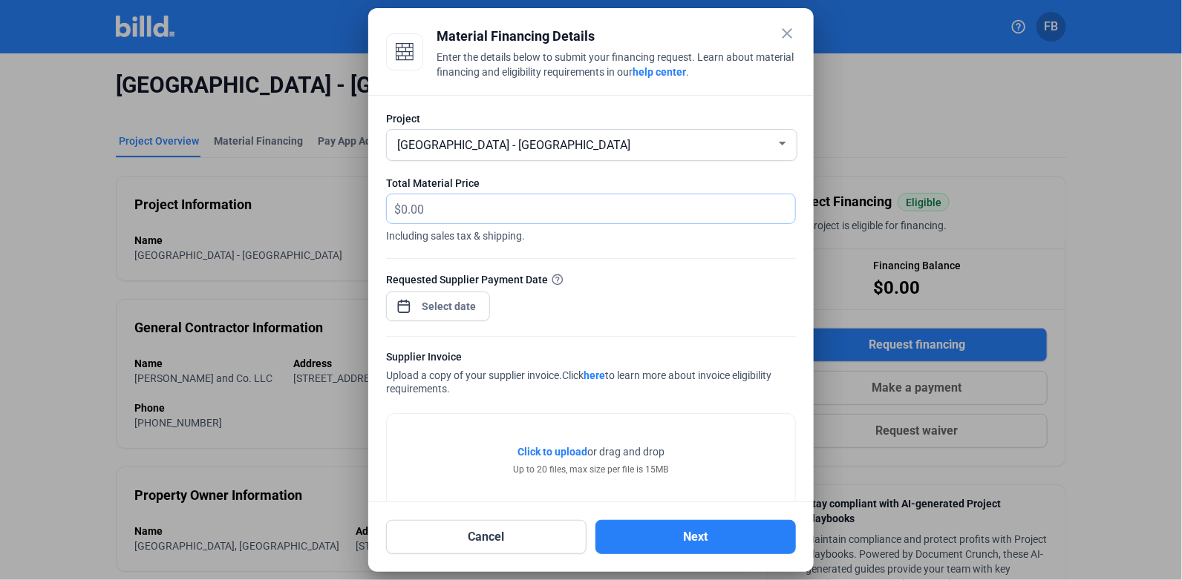
click at [489, 204] on input "text" at bounding box center [589, 208] width 377 height 29
click at [479, 203] on input "text" at bounding box center [589, 208] width 377 height 29
type input "15,880.32"
click at [442, 305] on div "close Material Financing Details Enter the details below to submit your financi…" at bounding box center [591, 290] width 1182 height 580
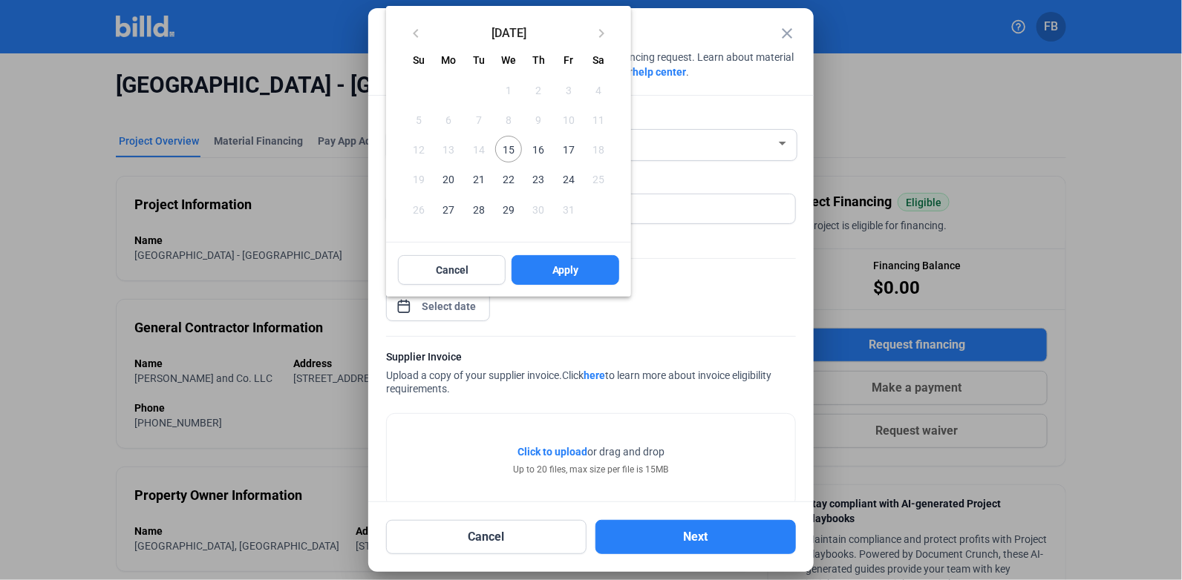
click at [514, 149] on span "15" at bounding box center [508, 149] width 27 height 27
click at [571, 278] on span "Apply" at bounding box center [565, 270] width 27 height 15
type input "[DATE]"
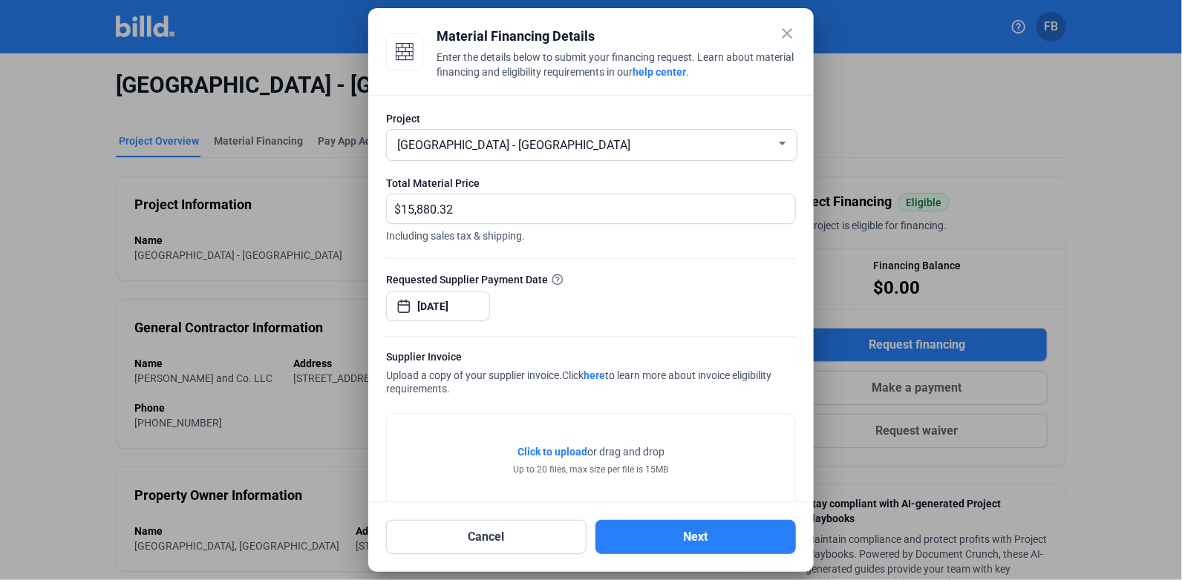
click at [528, 462] on div "Click to upload Tap to upload or drag and drop Up to 20 files, max size per fil…" at bounding box center [591, 461] width 155 height 32
click at [537, 446] on span "Click to upload" at bounding box center [552, 452] width 70 height 12
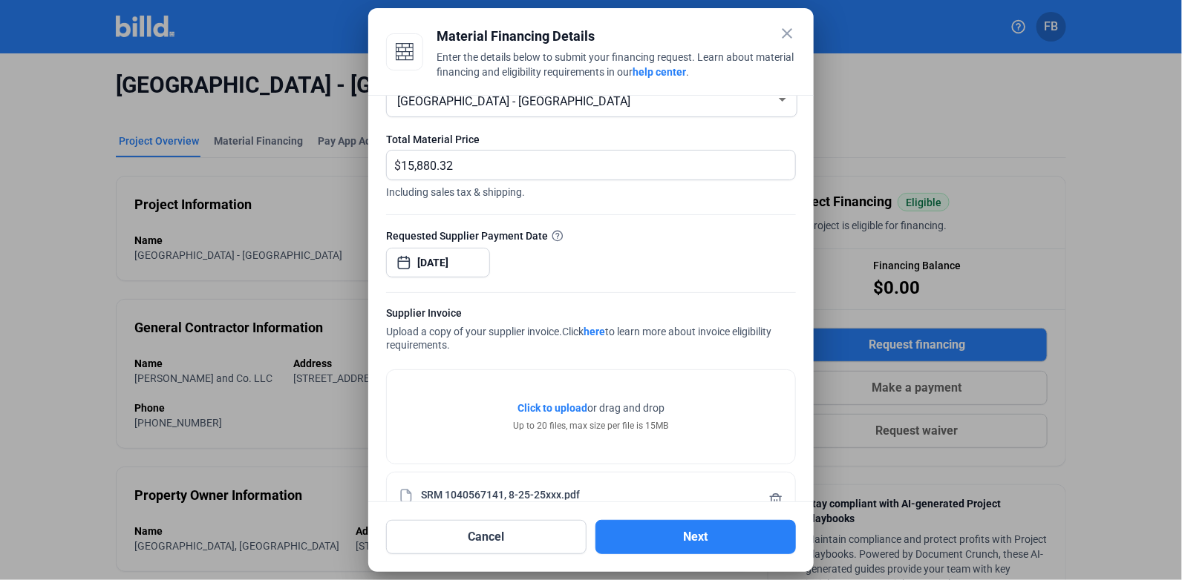
scroll to position [84, 0]
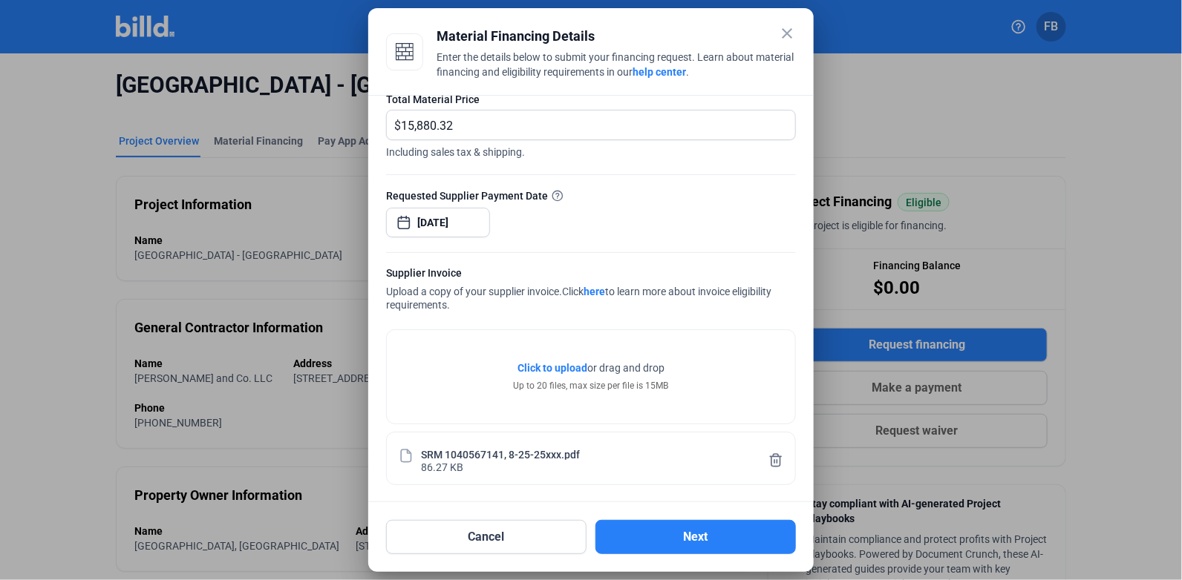
click at [685, 561] on mat-dialog-container "close Material Financing Details Enter the details below to submit your financi…" at bounding box center [590, 290] width 445 height 564
click at [680, 539] on button "Next" at bounding box center [695, 537] width 200 height 34
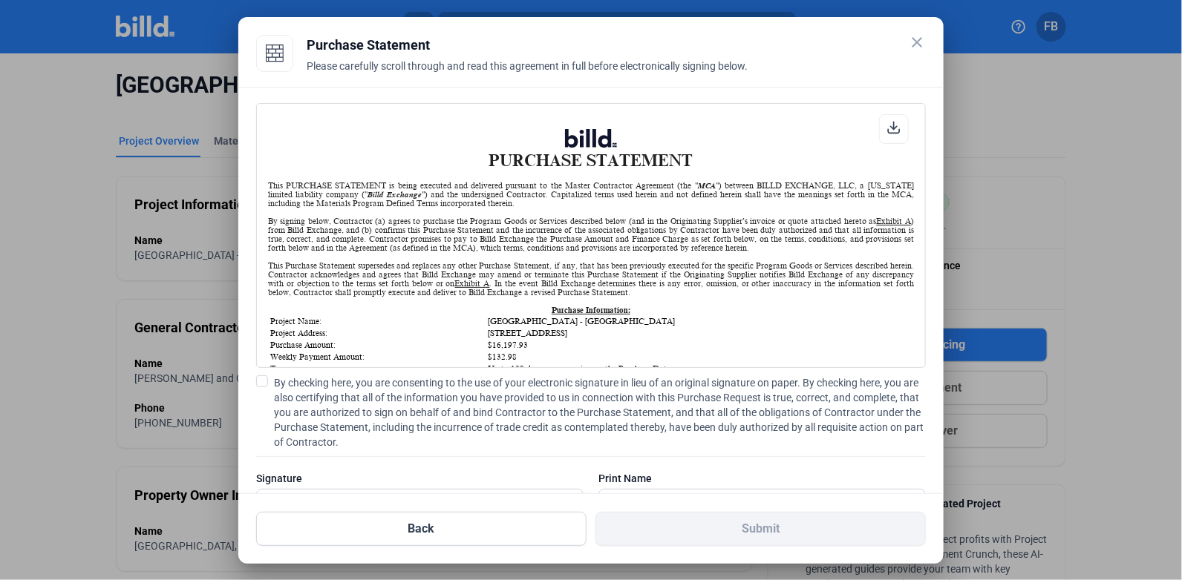
scroll to position [0, 0]
click at [259, 382] on span at bounding box center [262, 382] width 12 height 12
click at [0, 0] on input "By checking here, you are consenting to the use of your electronic signature in…" at bounding box center [0, 0] width 0 height 0
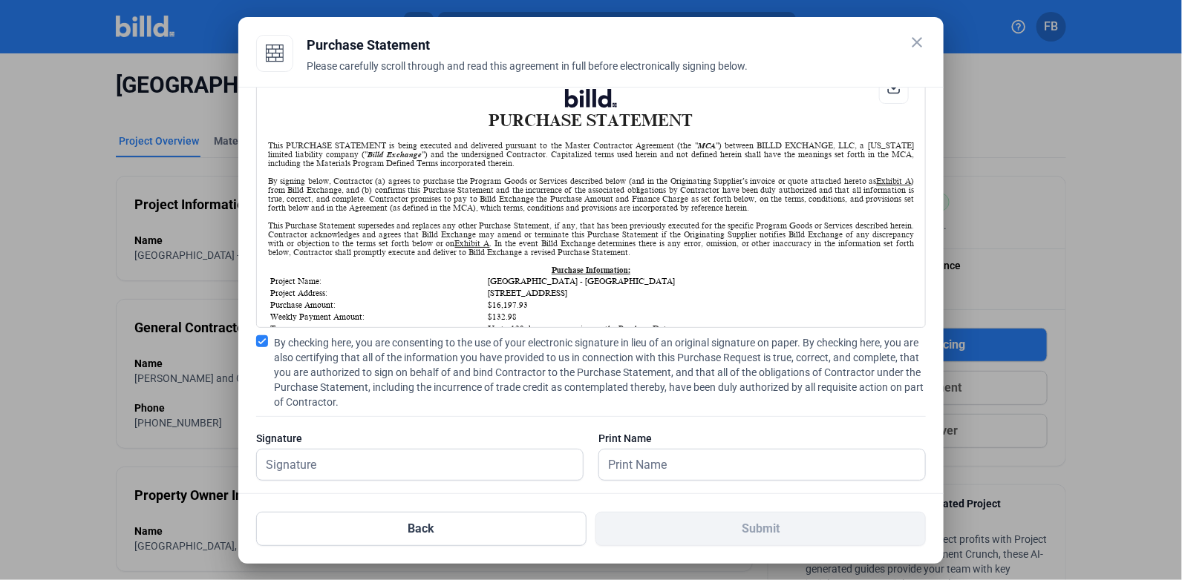
scroll to position [59, 0]
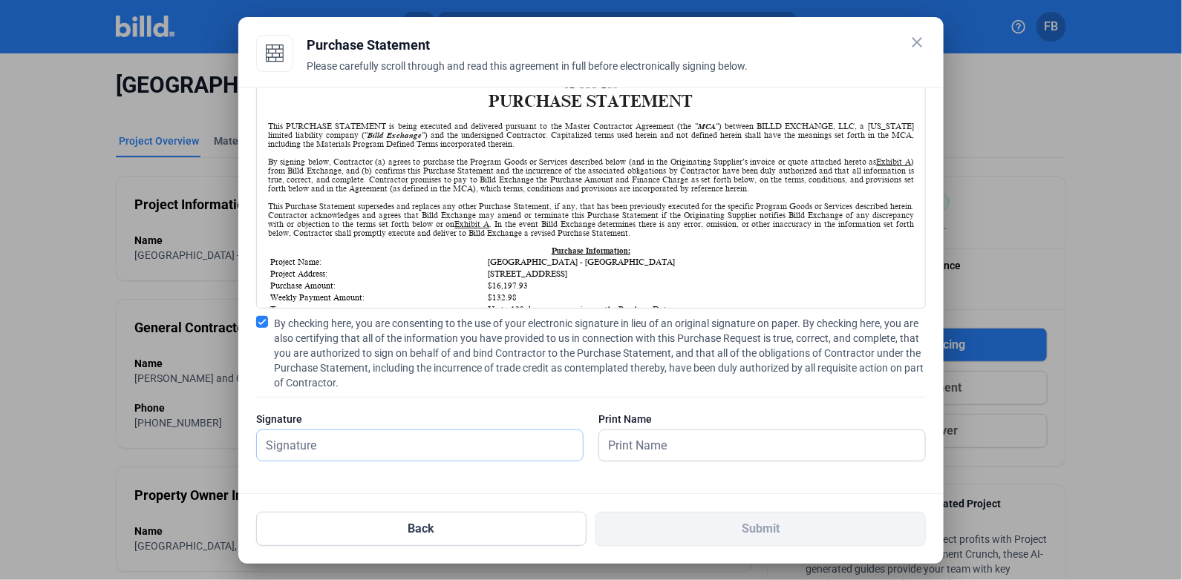
click at [373, 435] on input "text" at bounding box center [411, 445] width 309 height 30
type input "[PERSON_NAME]"
click at [662, 427] on div "Print Name" at bounding box center [761, 444] width 327 height 65
drag, startPoint x: 643, startPoint y: 442, endPoint x: 618, endPoint y: 417, distance: 35.2
click at [643, 442] on input "text" at bounding box center [762, 445] width 326 height 30
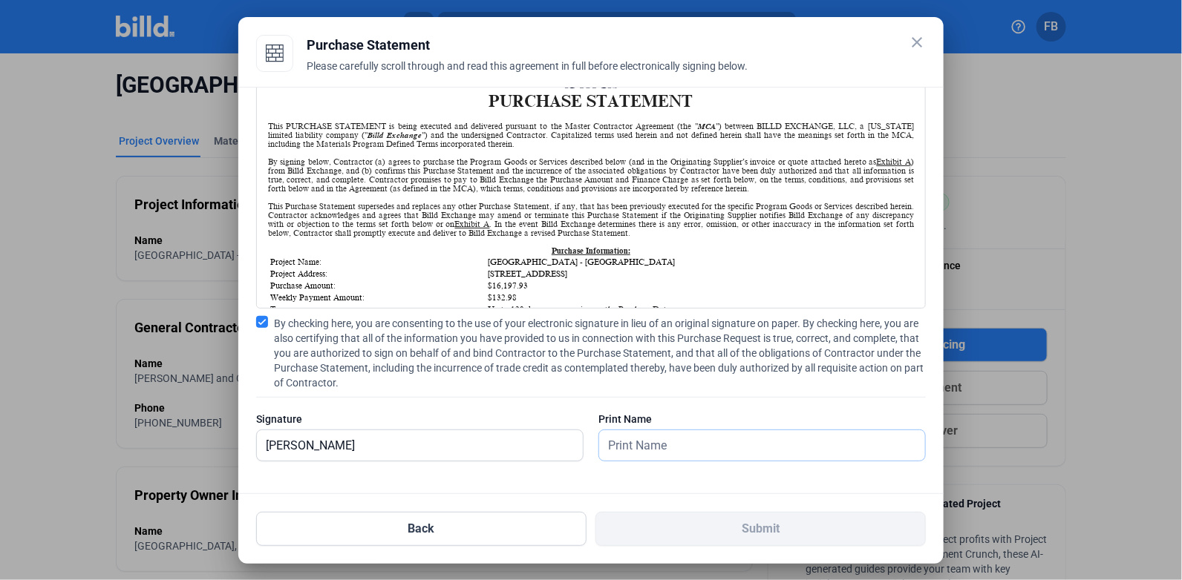
type input "[PERSON_NAME]"
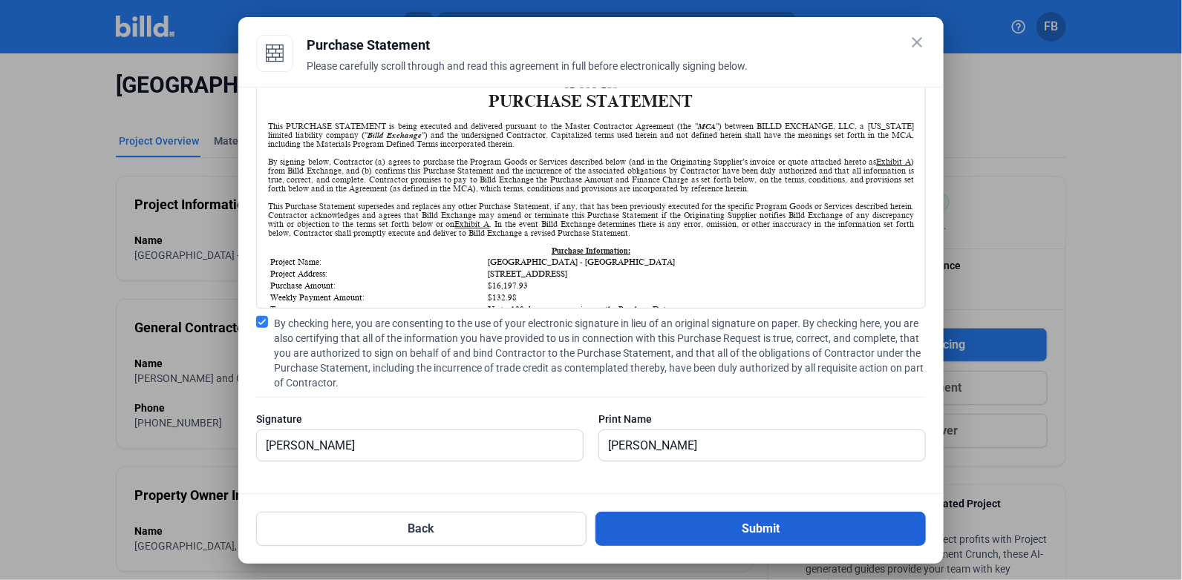
click at [754, 530] on button "Submit" at bounding box center [760, 529] width 330 height 34
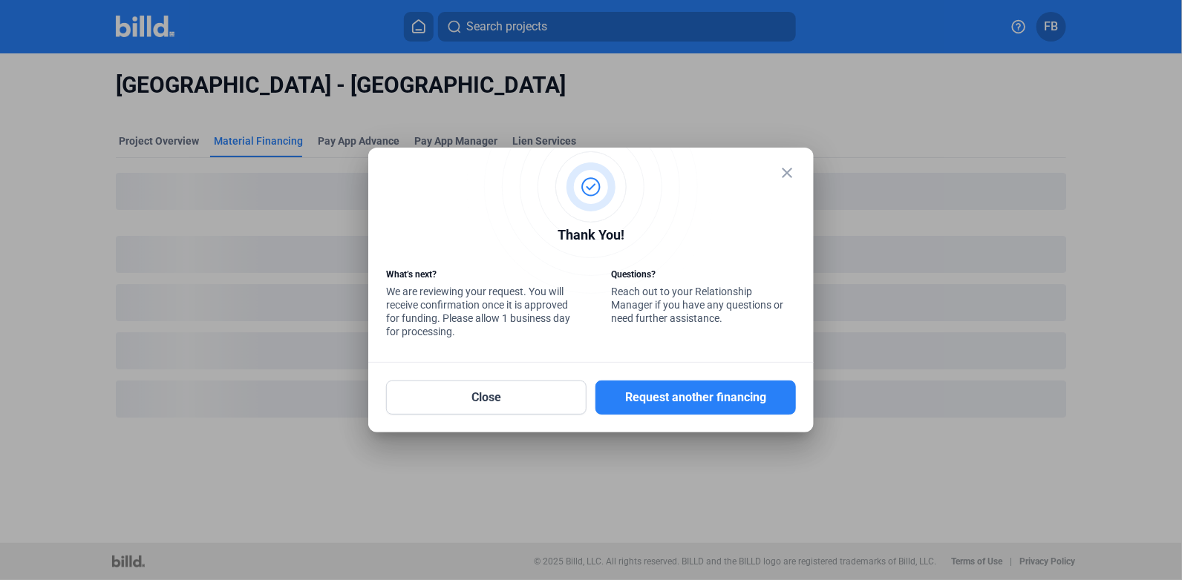
click at [787, 178] on mat-icon "close" at bounding box center [787, 173] width 18 height 18
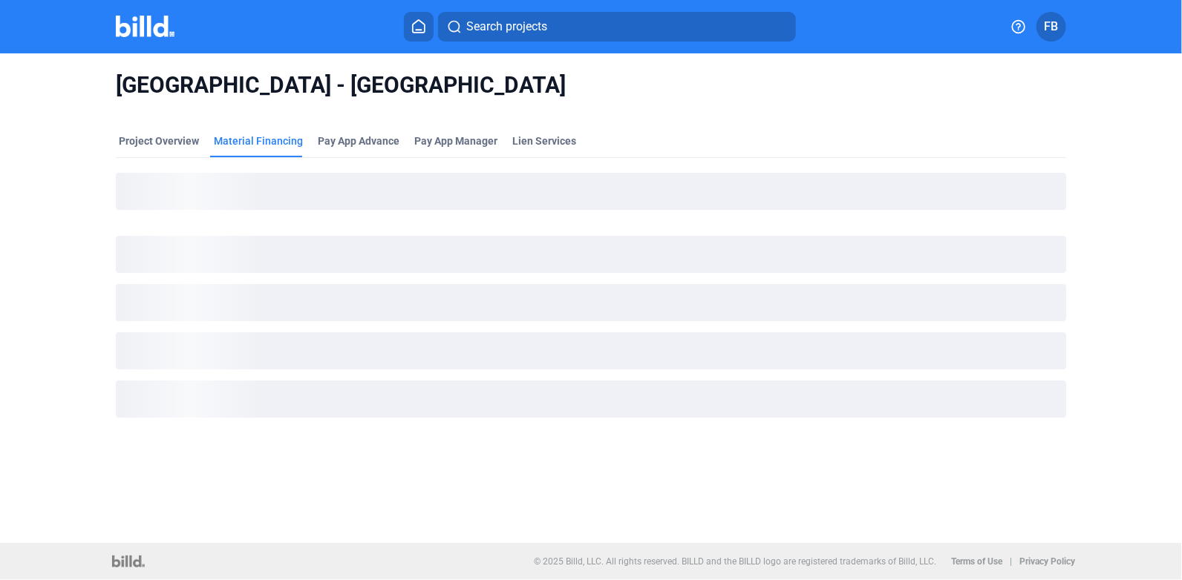
click at [143, 27] on img at bounding box center [145, 27] width 59 height 22
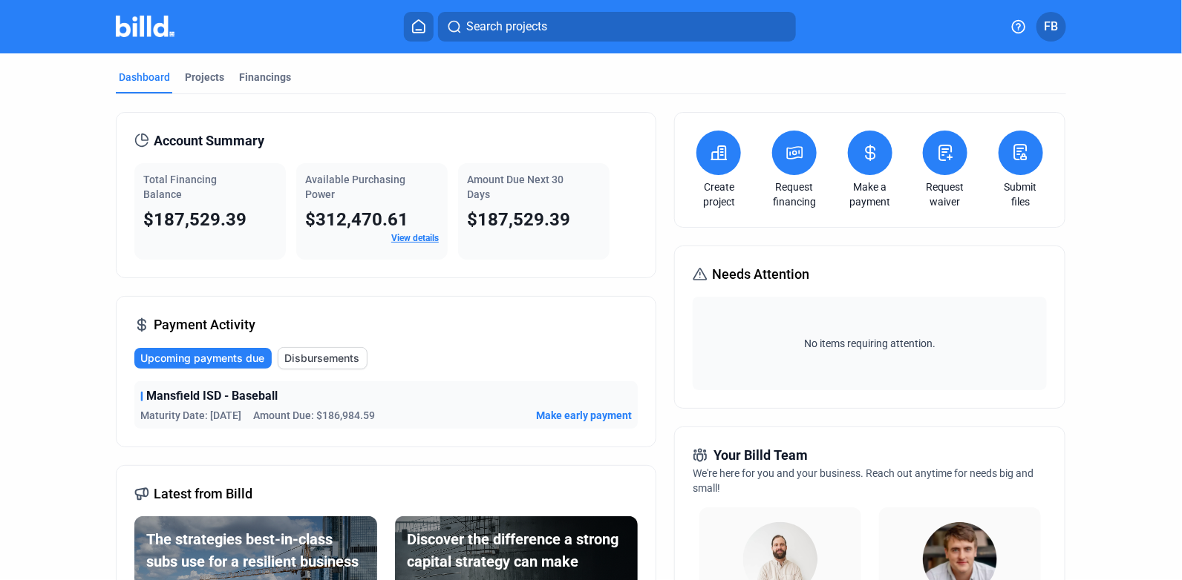
click at [140, 31] on img at bounding box center [145, 27] width 59 height 22
click at [189, 82] on div "Projects" at bounding box center [204, 77] width 39 height 15
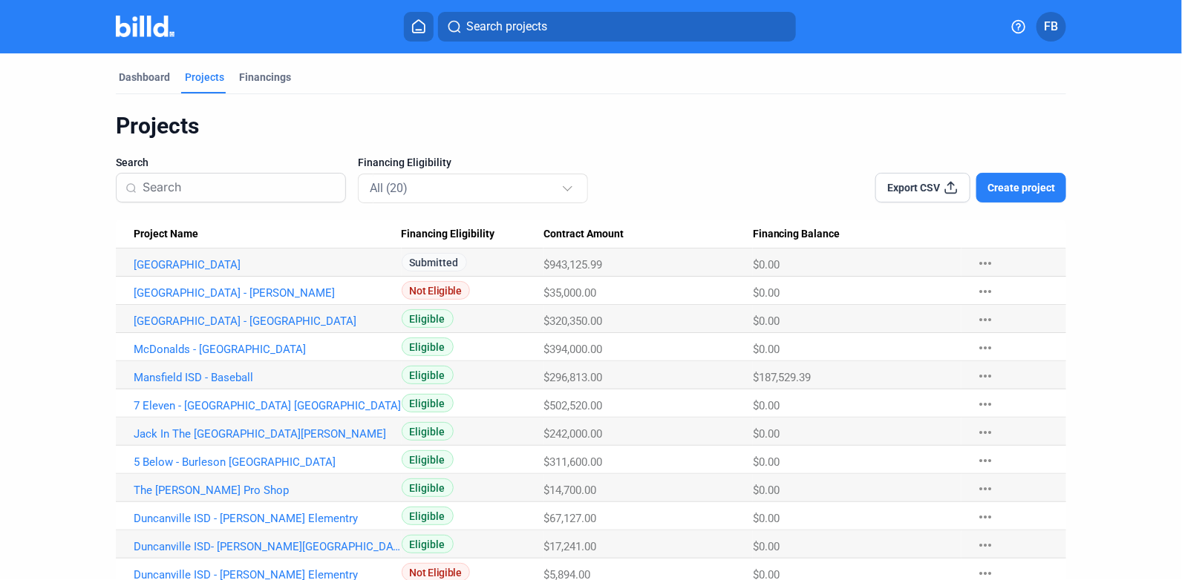
click at [1024, 183] on span "Create project" at bounding box center [1021, 187] width 68 height 15
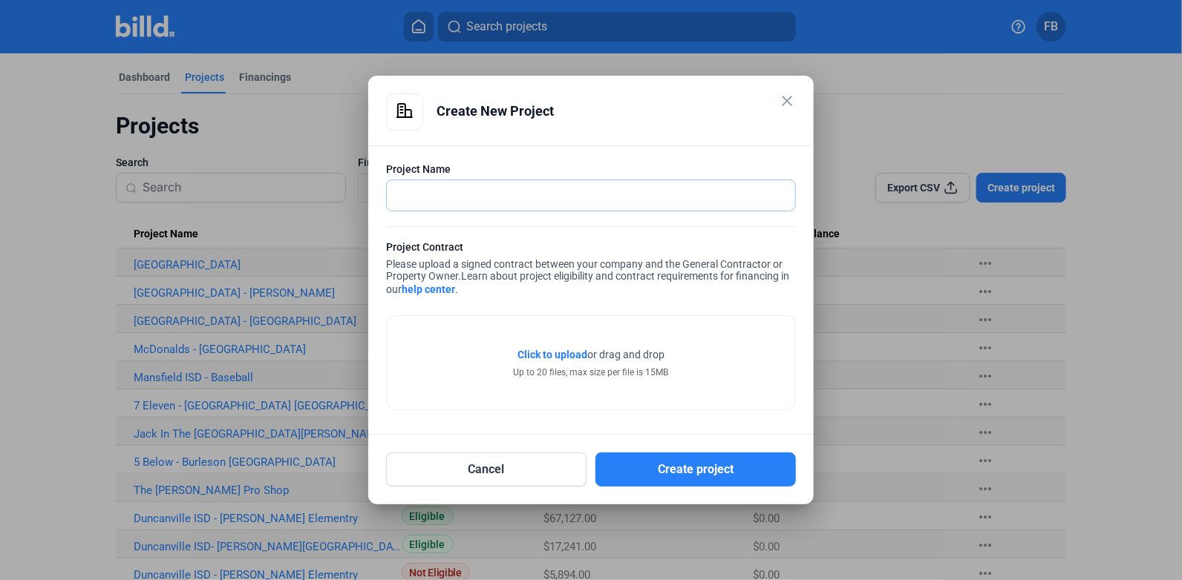
click at [494, 183] on input "text" at bounding box center [583, 195] width 392 height 30
type input "Cracker Barrel - Prosper"
click at [575, 357] on span "Click to upload" at bounding box center [552, 355] width 70 height 12
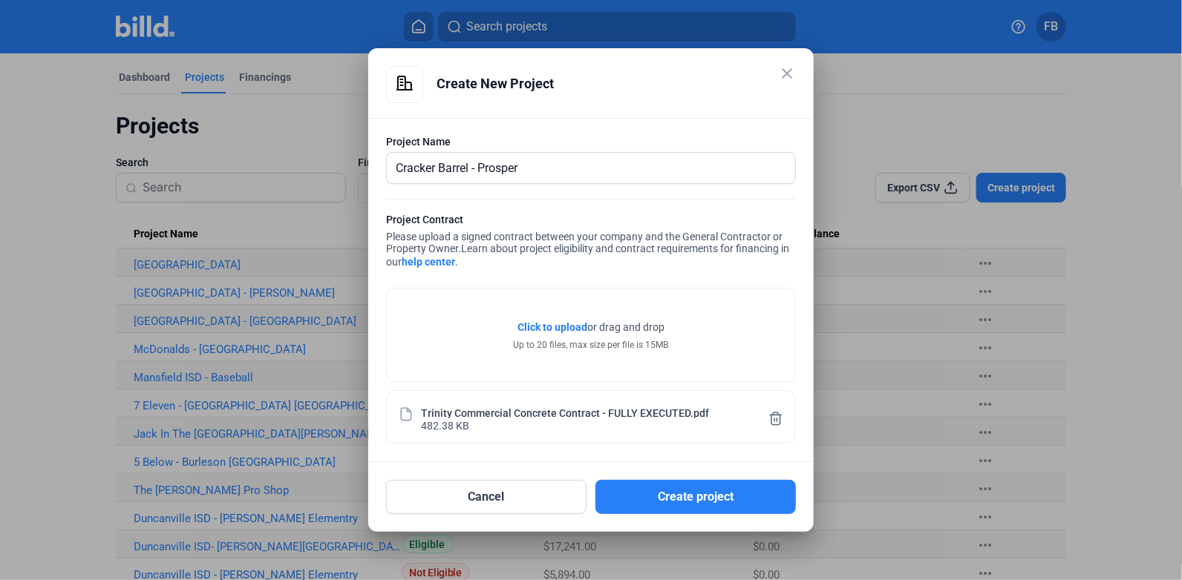
click at [572, 233] on div "Project Contract Please upload a signed contract between your company and the G…" at bounding box center [591, 242] width 410 height 61
click at [682, 496] on button "Create project" at bounding box center [695, 497] width 200 height 34
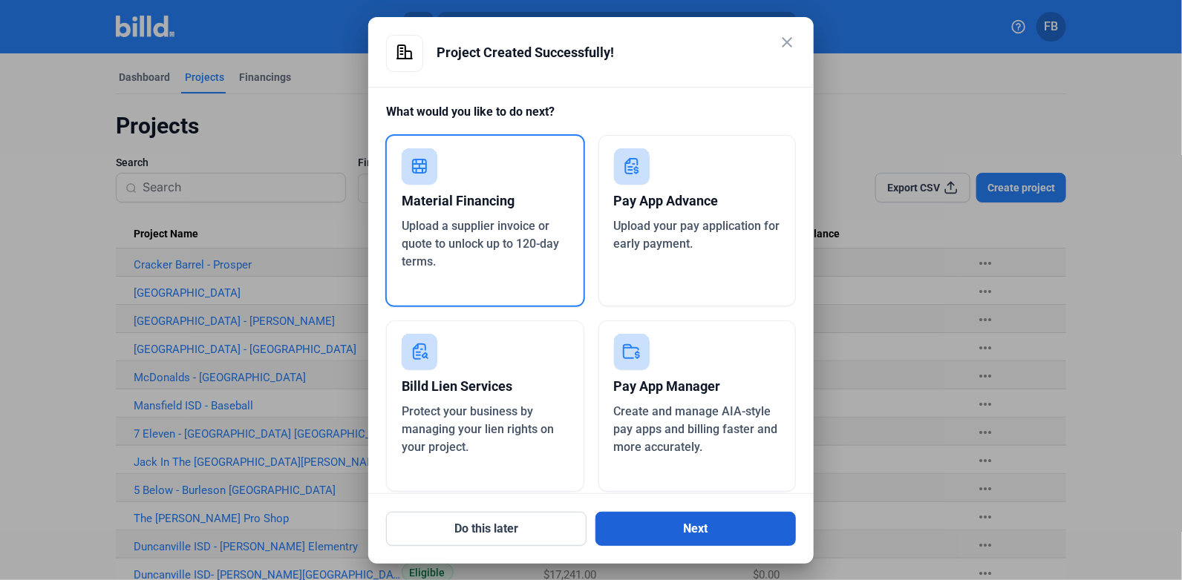
click at [698, 537] on button "Next" at bounding box center [695, 529] width 200 height 34
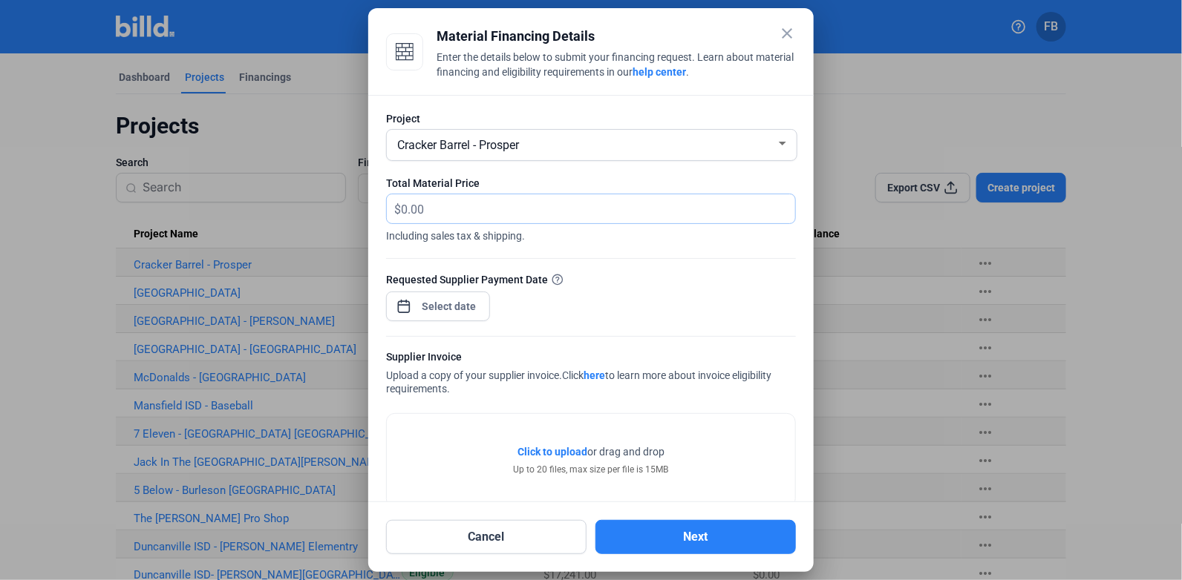
click at [427, 204] on input "text" at bounding box center [598, 208] width 394 height 29
type input "150,350.59"
click at [551, 453] on span "Click to upload" at bounding box center [552, 452] width 70 height 12
click at [432, 298] on div "close Material Financing Details Enter the details below to submit your financi…" at bounding box center [591, 290] width 1182 height 580
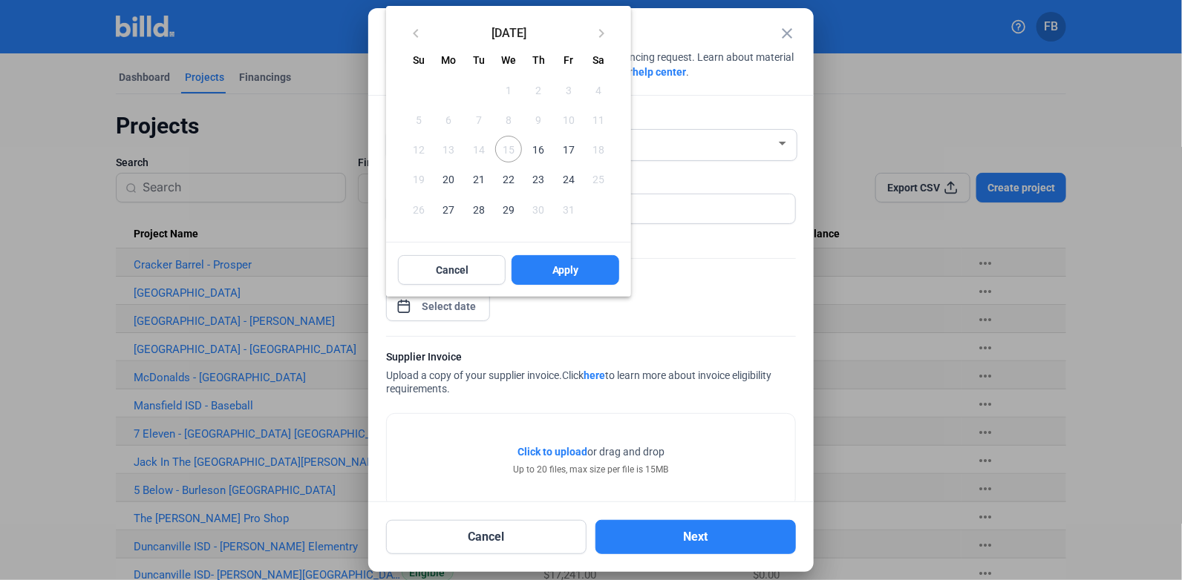
click at [535, 147] on span "16" at bounding box center [538, 149] width 27 height 27
click at [566, 278] on span "Apply" at bounding box center [565, 270] width 27 height 15
type input "[DATE]"
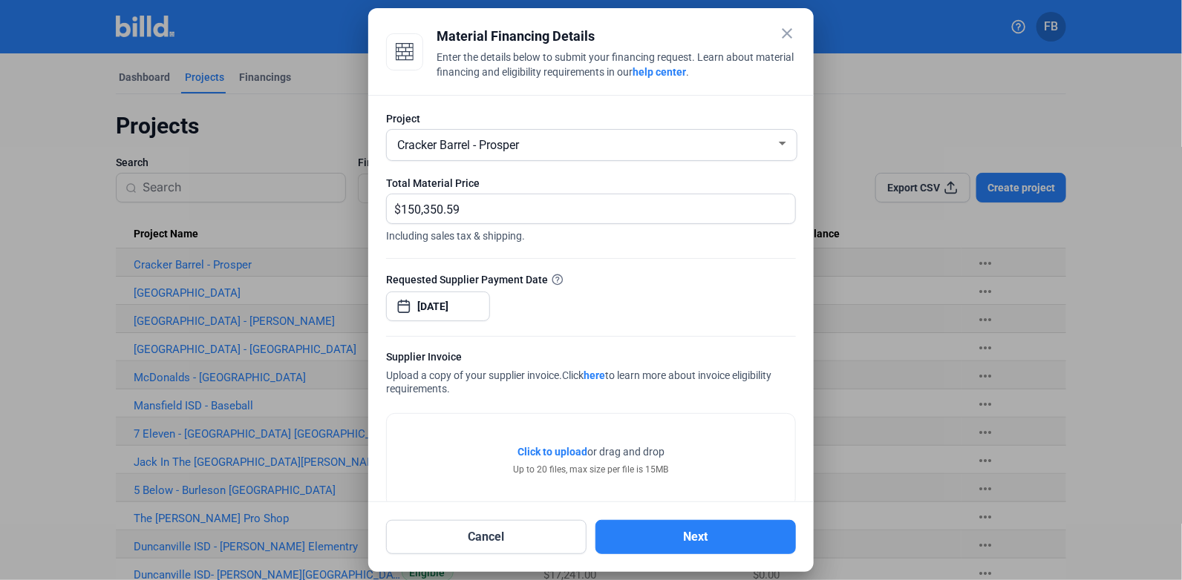
click at [543, 455] on span "Click to upload" at bounding box center [552, 452] width 70 height 12
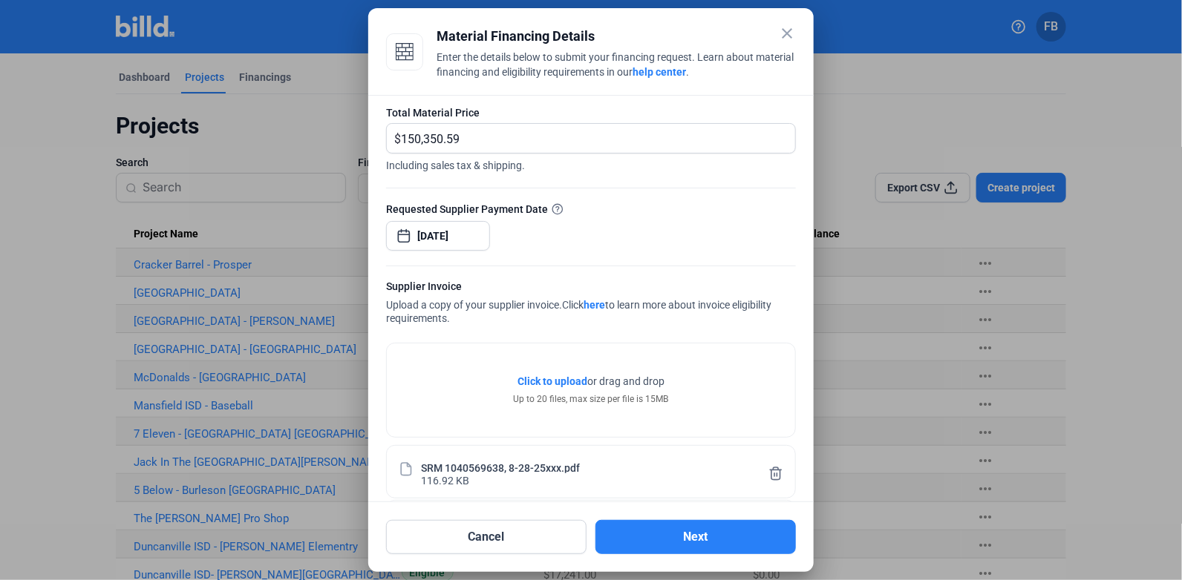
scroll to position [194, 0]
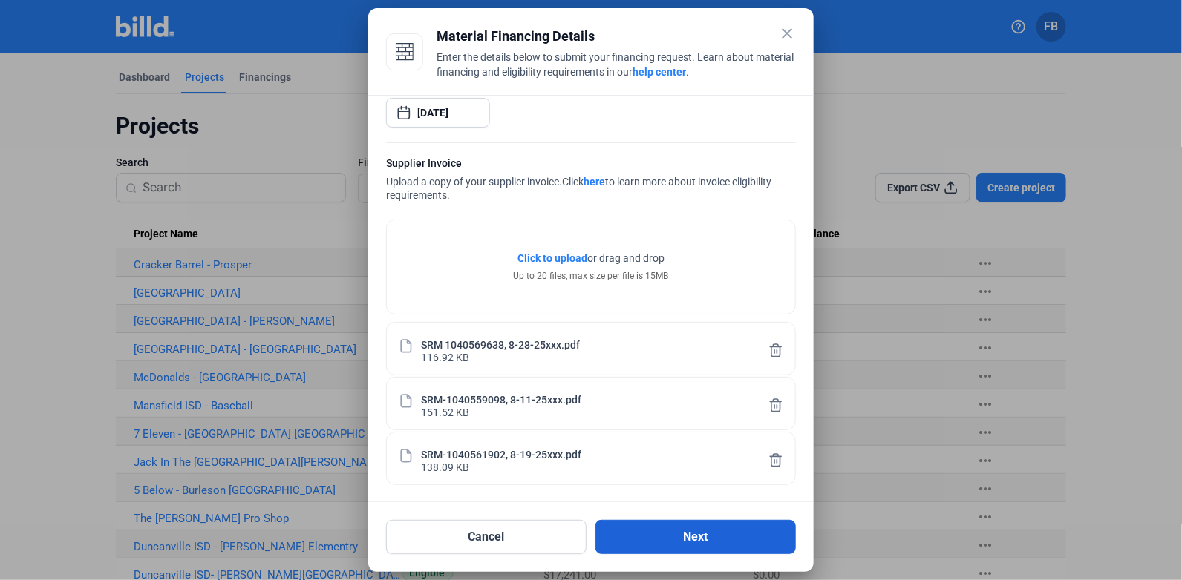
click at [686, 534] on button "Next" at bounding box center [695, 537] width 200 height 34
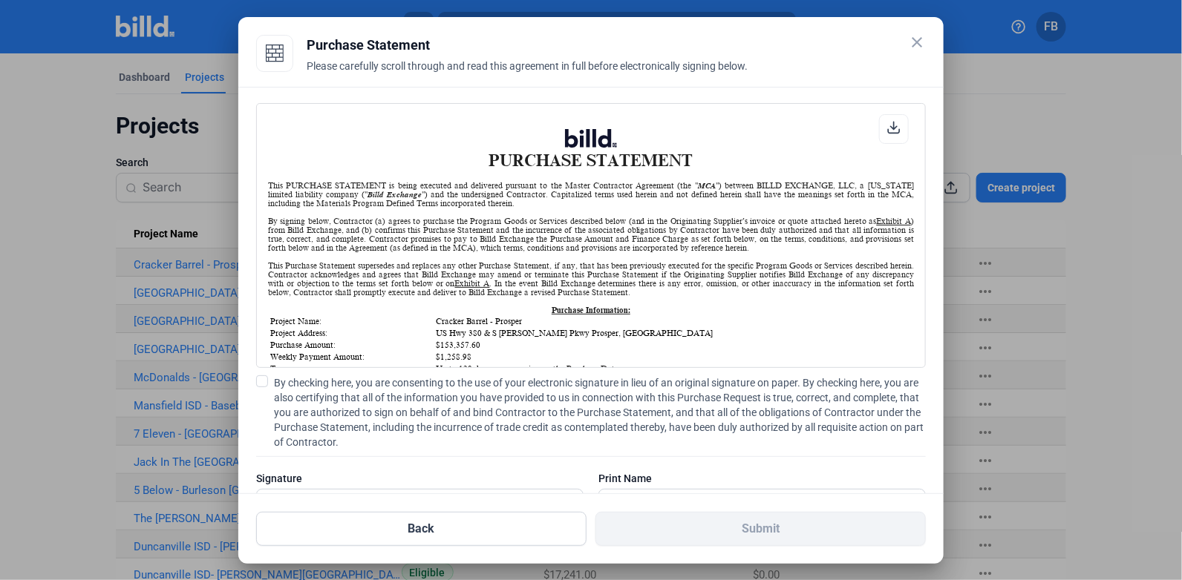
scroll to position [0, 0]
click at [265, 381] on span at bounding box center [262, 382] width 12 height 12
click at [0, 0] on input "By checking here, you are consenting to the use of your electronic signature in…" at bounding box center [0, 0] width 0 height 0
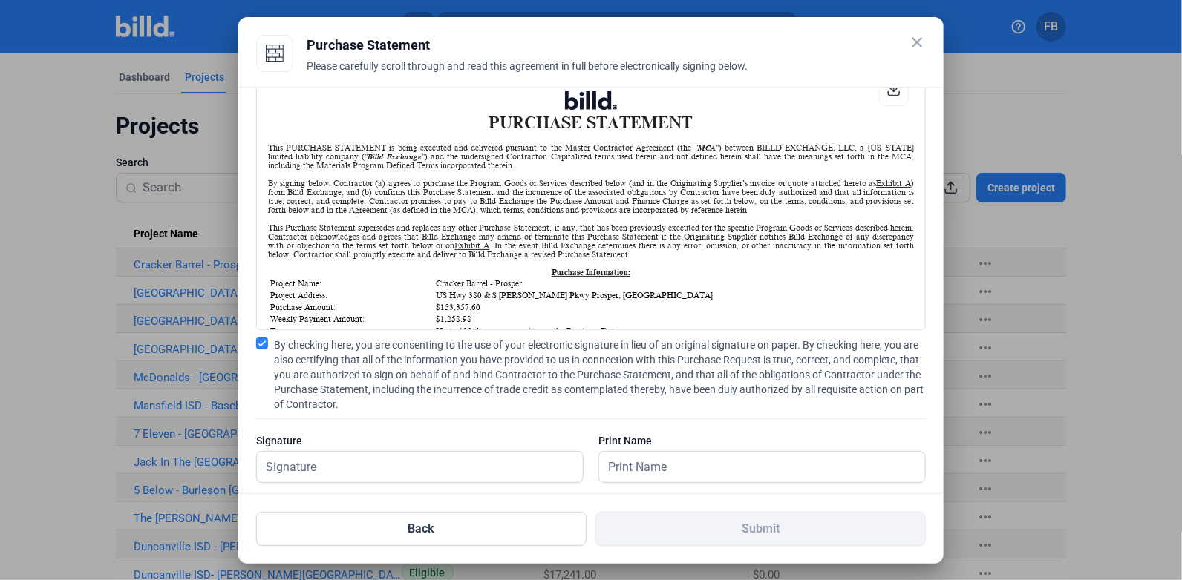
scroll to position [59, 0]
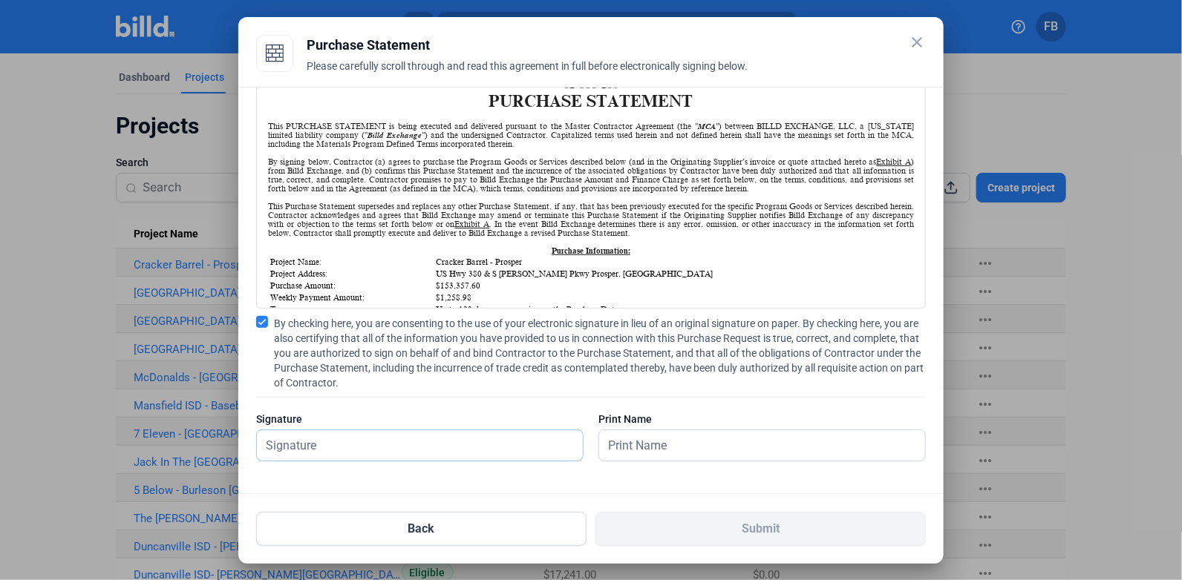
click at [363, 441] on input "text" at bounding box center [420, 445] width 326 height 30
type input "[PERSON_NAME]"
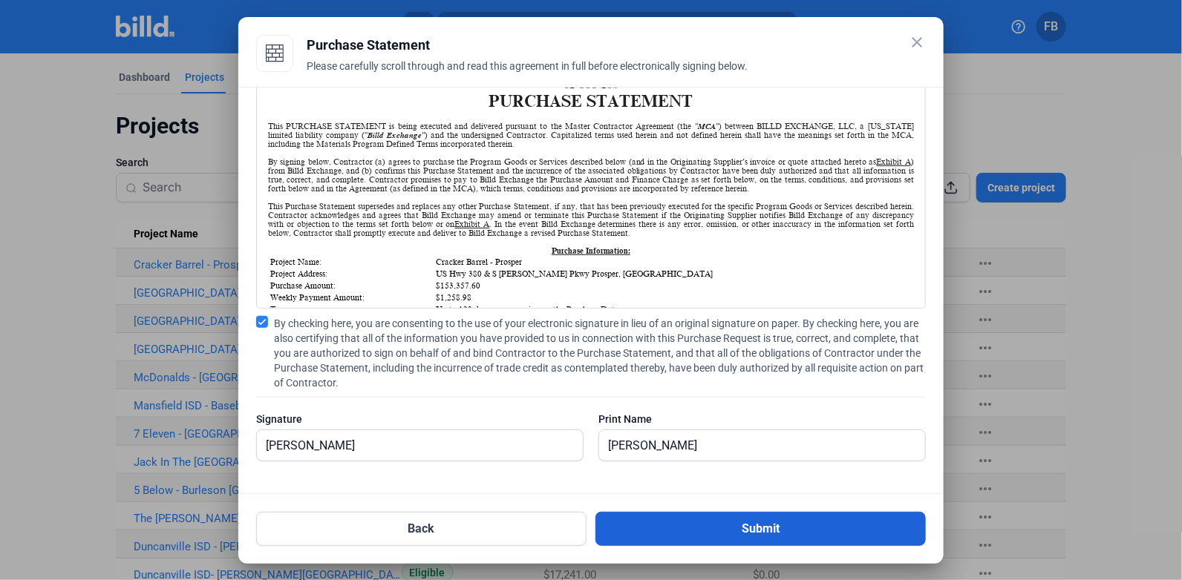
click at [796, 535] on button "Submit" at bounding box center [760, 529] width 330 height 34
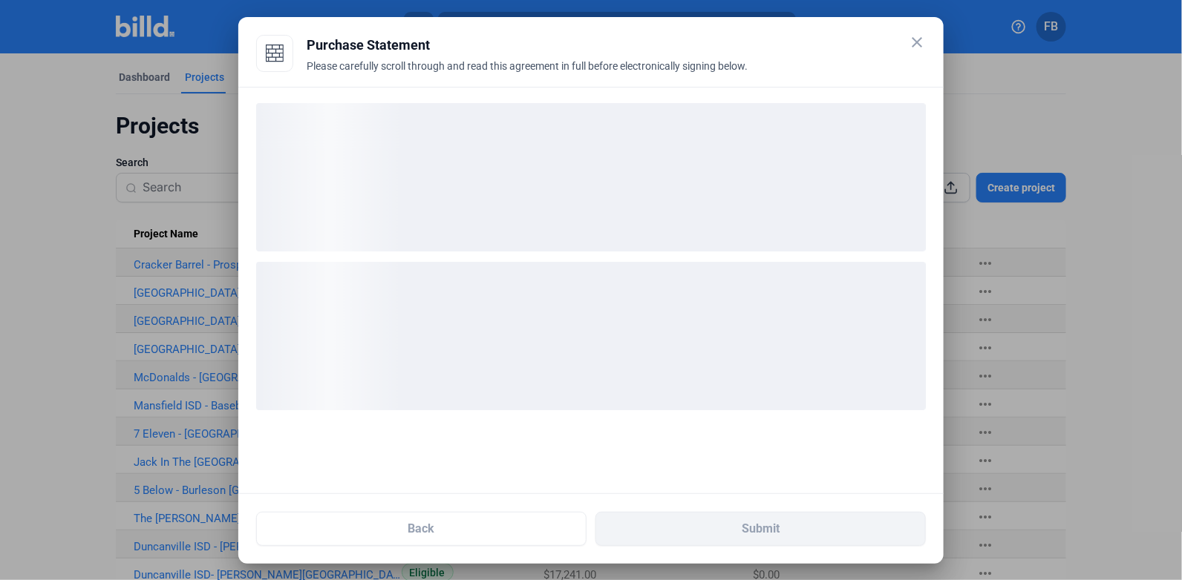
scroll to position [0, 0]
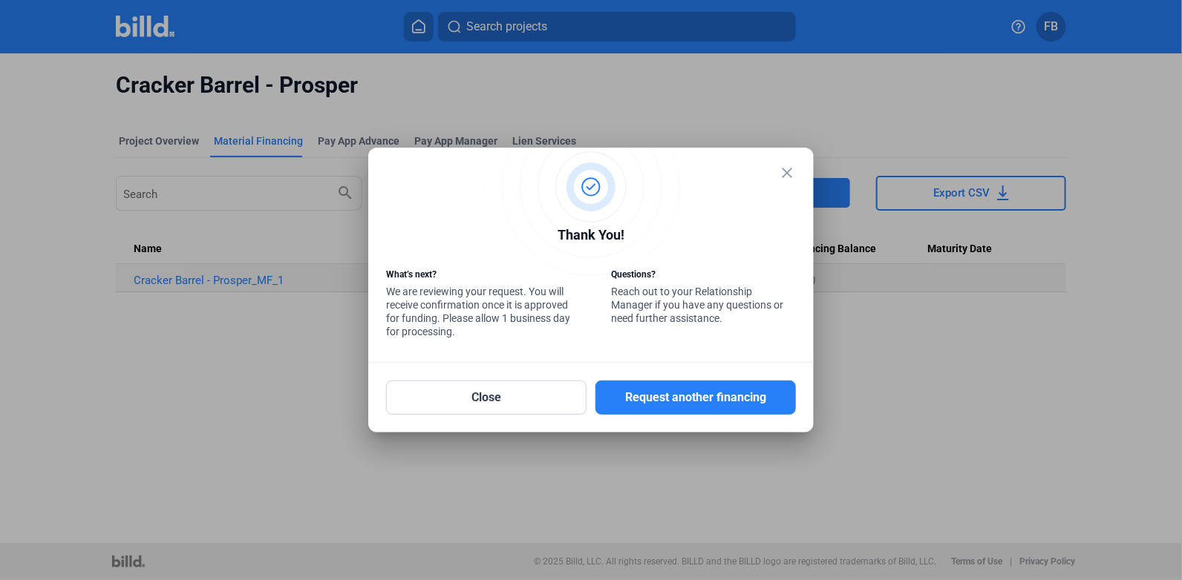
click at [791, 175] on mat-icon "close" at bounding box center [787, 173] width 18 height 18
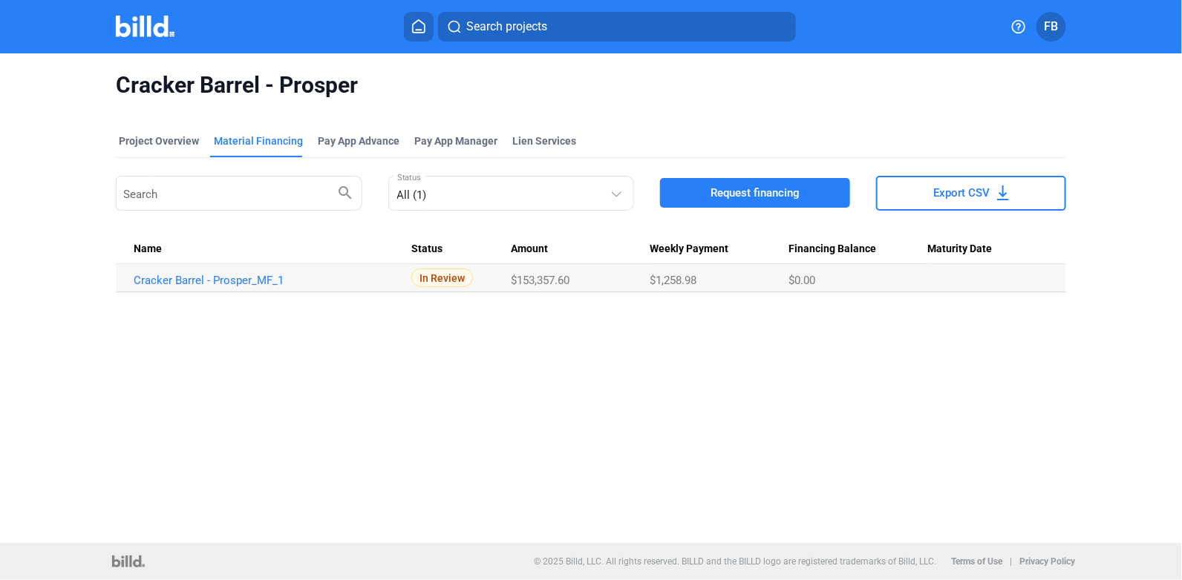
click at [154, 30] on img at bounding box center [145, 27] width 59 height 22
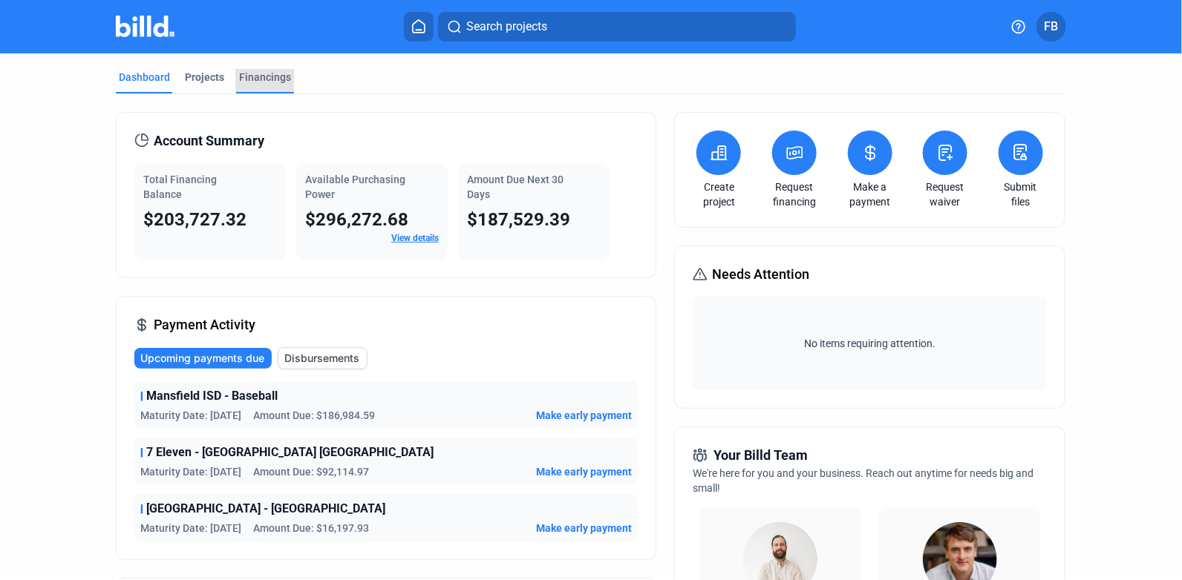
click at [264, 79] on div "Financings" at bounding box center [265, 77] width 52 height 15
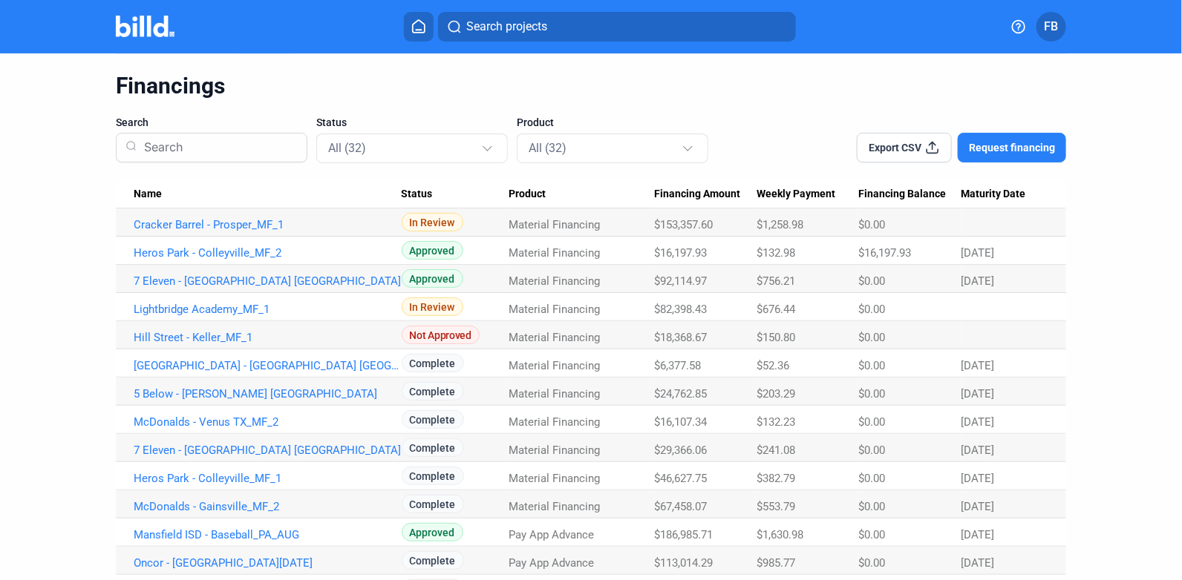
scroll to position [73, 0]
